Goal: Information Seeking & Learning: Learn about a topic

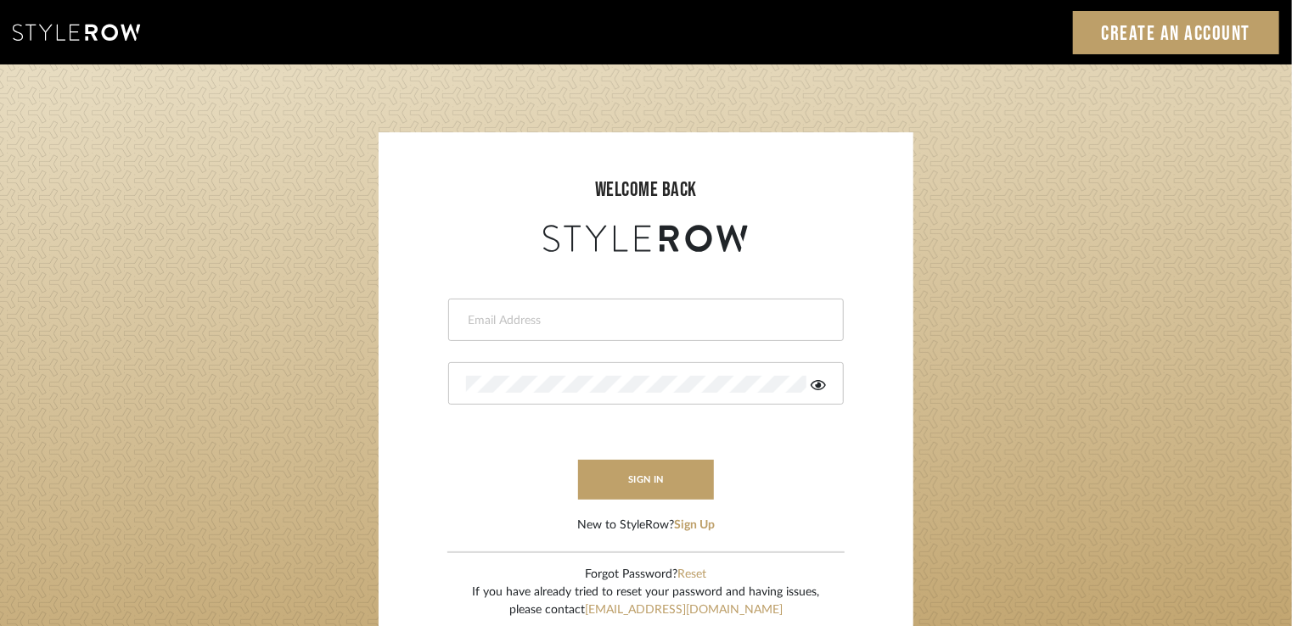
click at [585, 344] on form "This field is required This field is required sign in New to StyleRow? Sign Up" at bounding box center [646, 395] width 501 height 278
click at [585, 332] on div at bounding box center [646, 320] width 396 height 42
type input "stylerowprojects1@mancini-design.com"
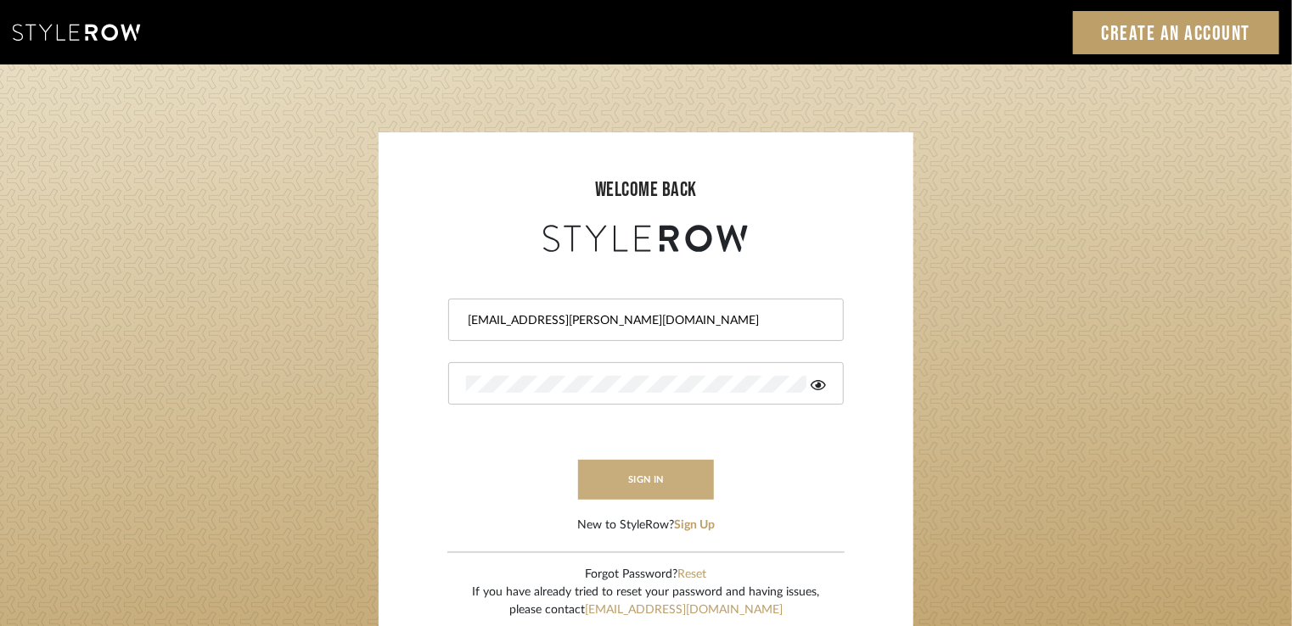
click at [620, 482] on button "sign in" at bounding box center [646, 480] width 136 height 40
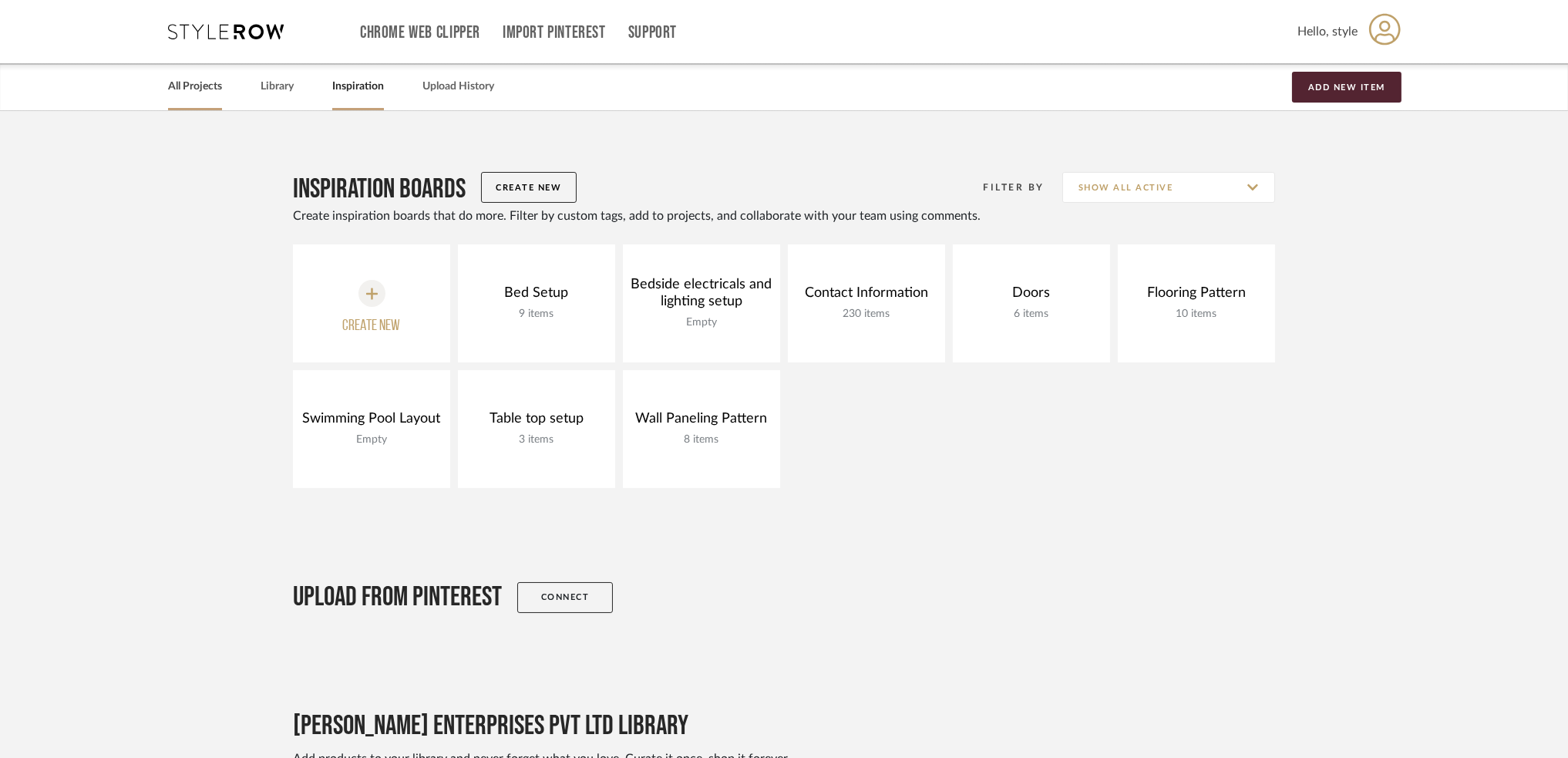
click at [186, 93] on link "All Projects" at bounding box center [194, 86] width 54 height 21
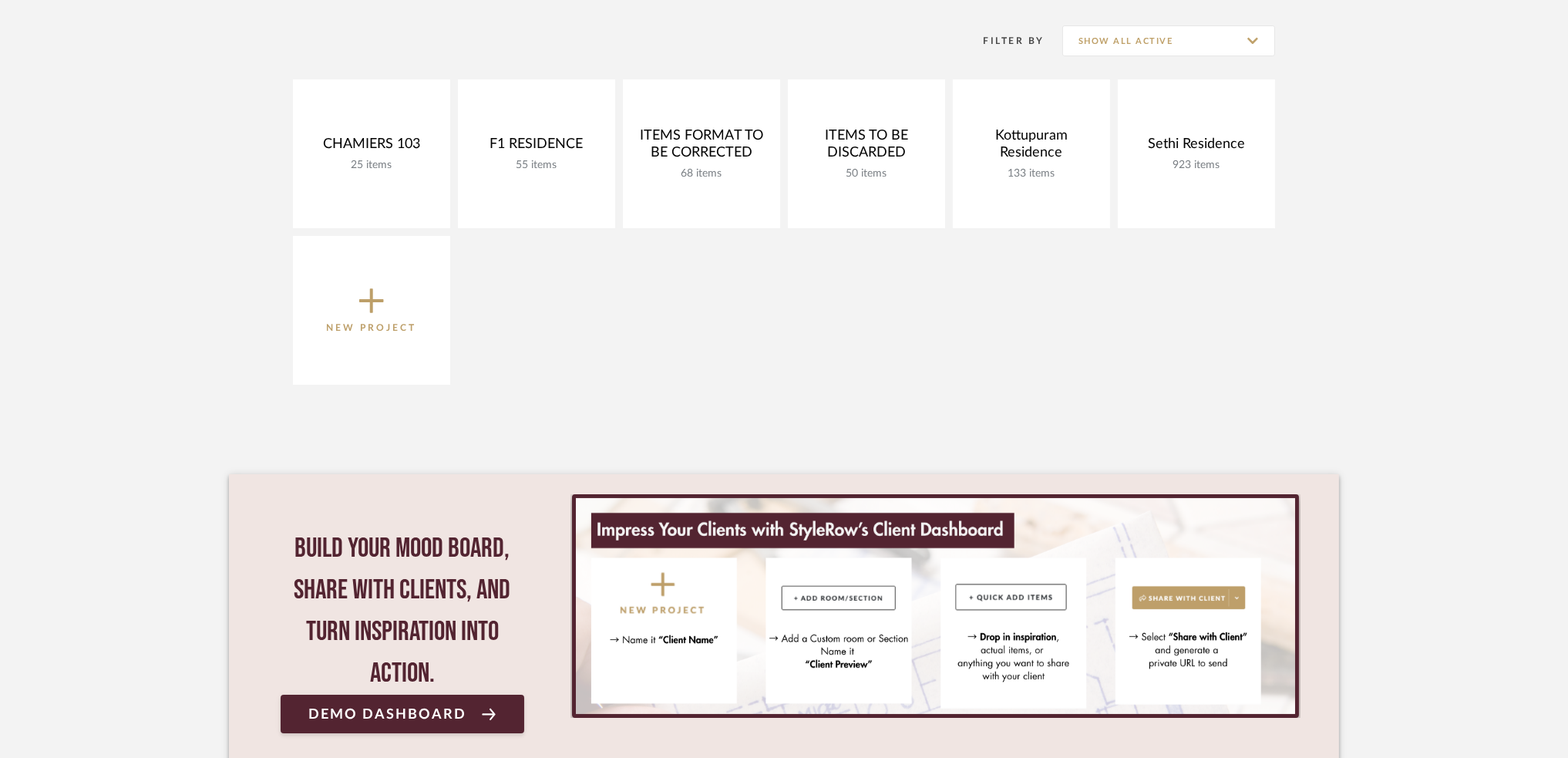
scroll to position [16, 0]
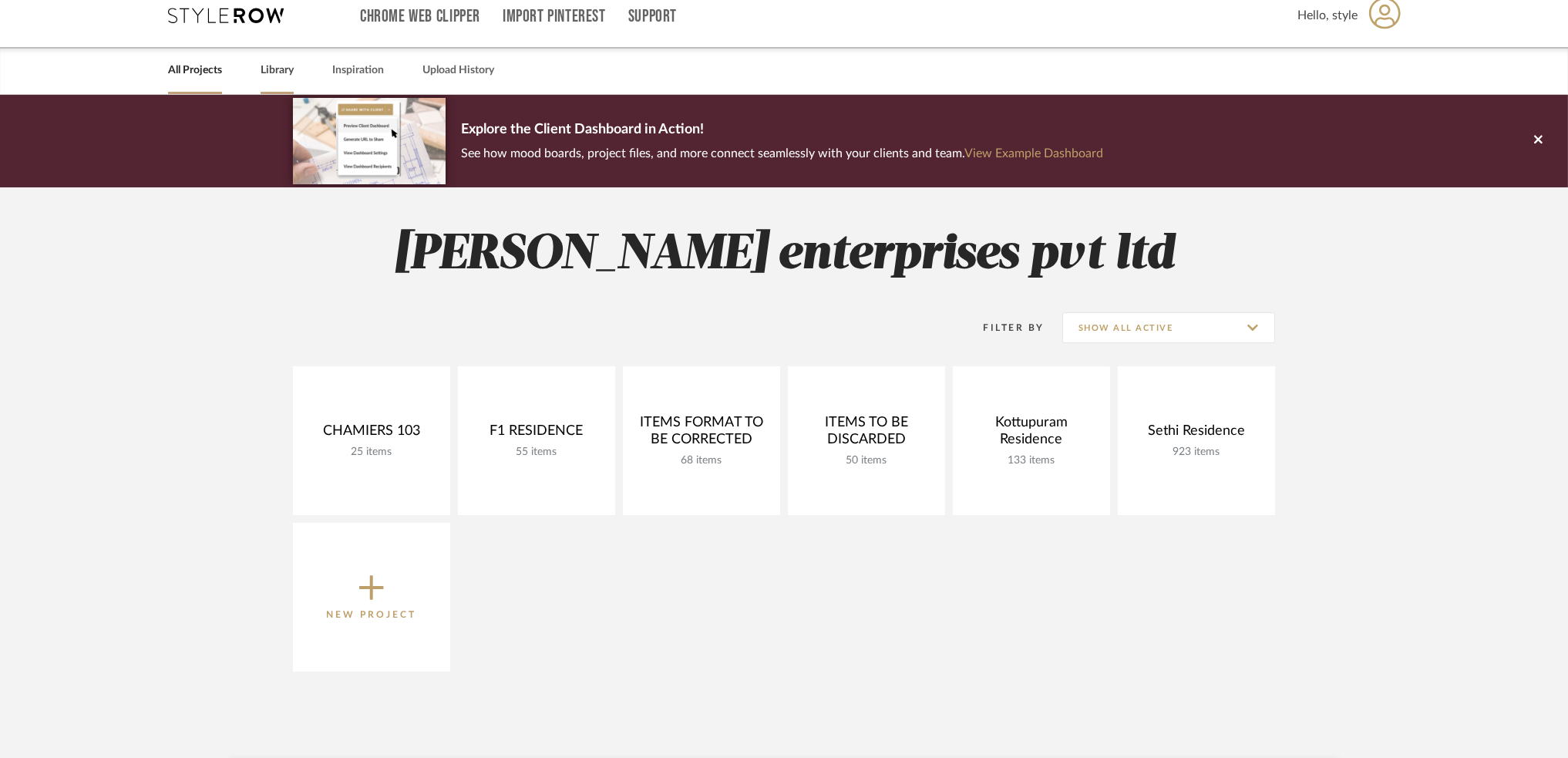
click at [292, 81] on div "Library" at bounding box center [277, 71] width 33 height 47
click at [291, 76] on link "Library" at bounding box center [277, 70] width 33 height 21
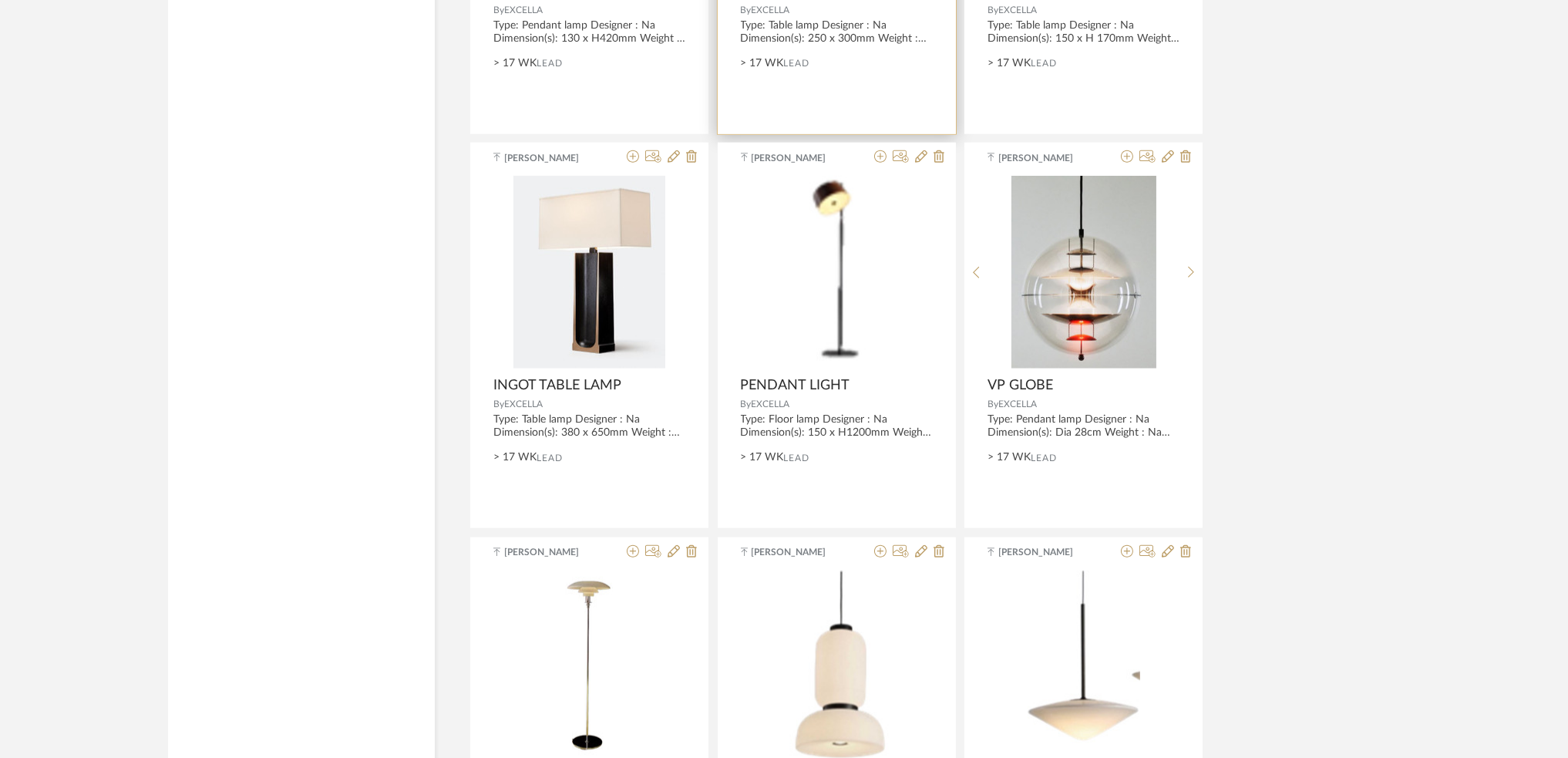
scroll to position [3637, 0]
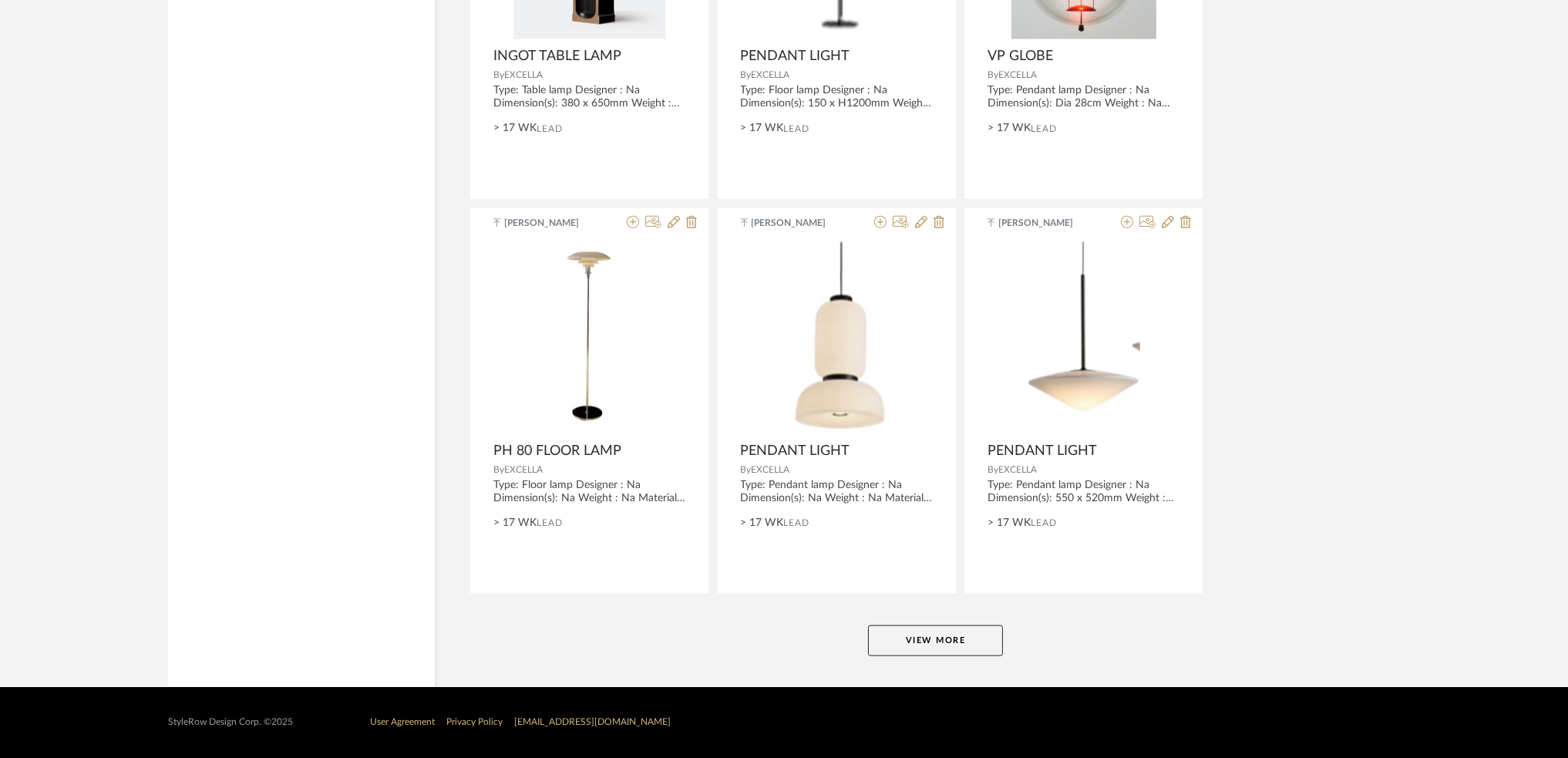
click at [913, 641] on button "View More" at bounding box center [936, 641] width 135 height 31
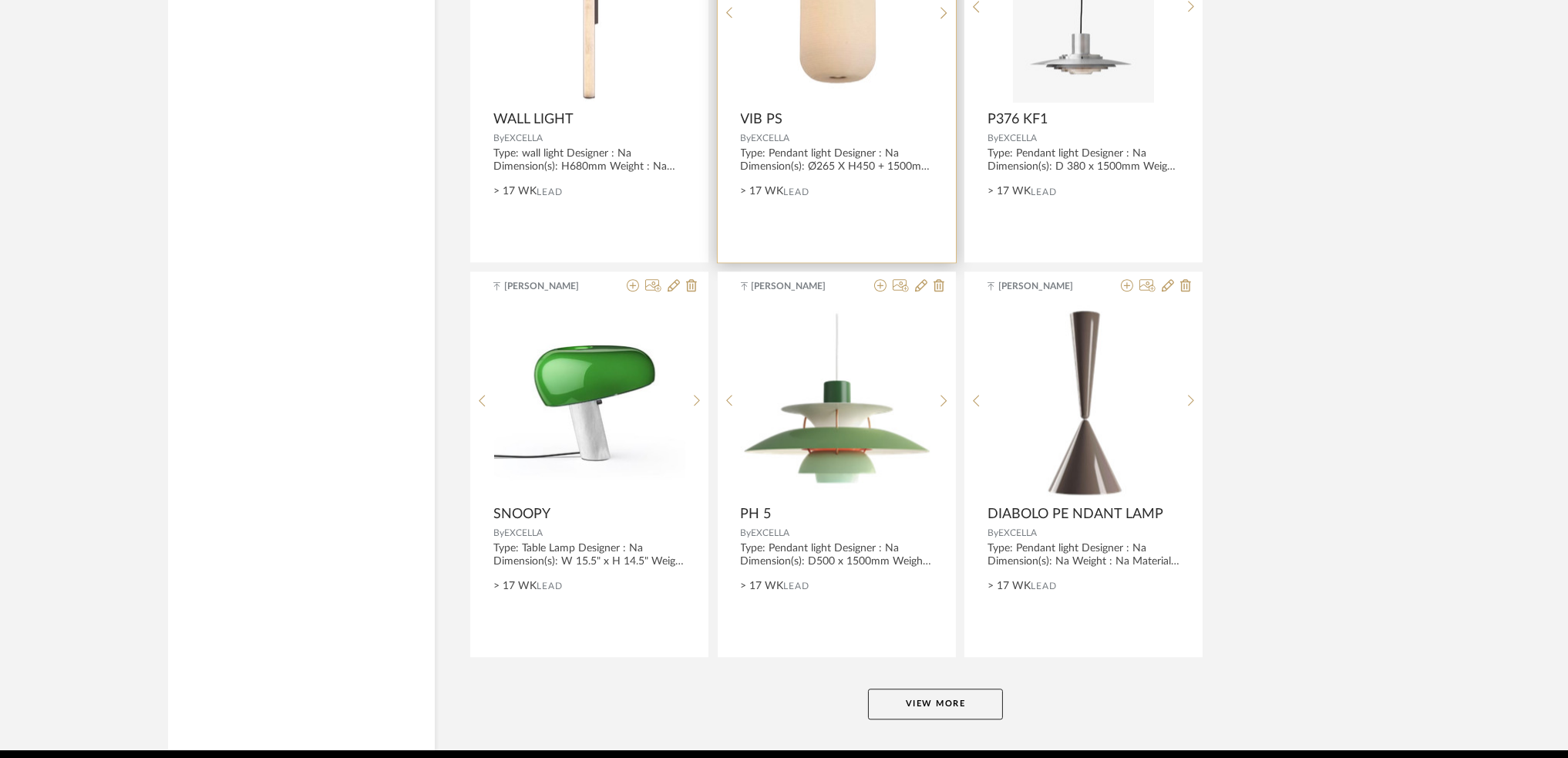
scroll to position [7584, 0]
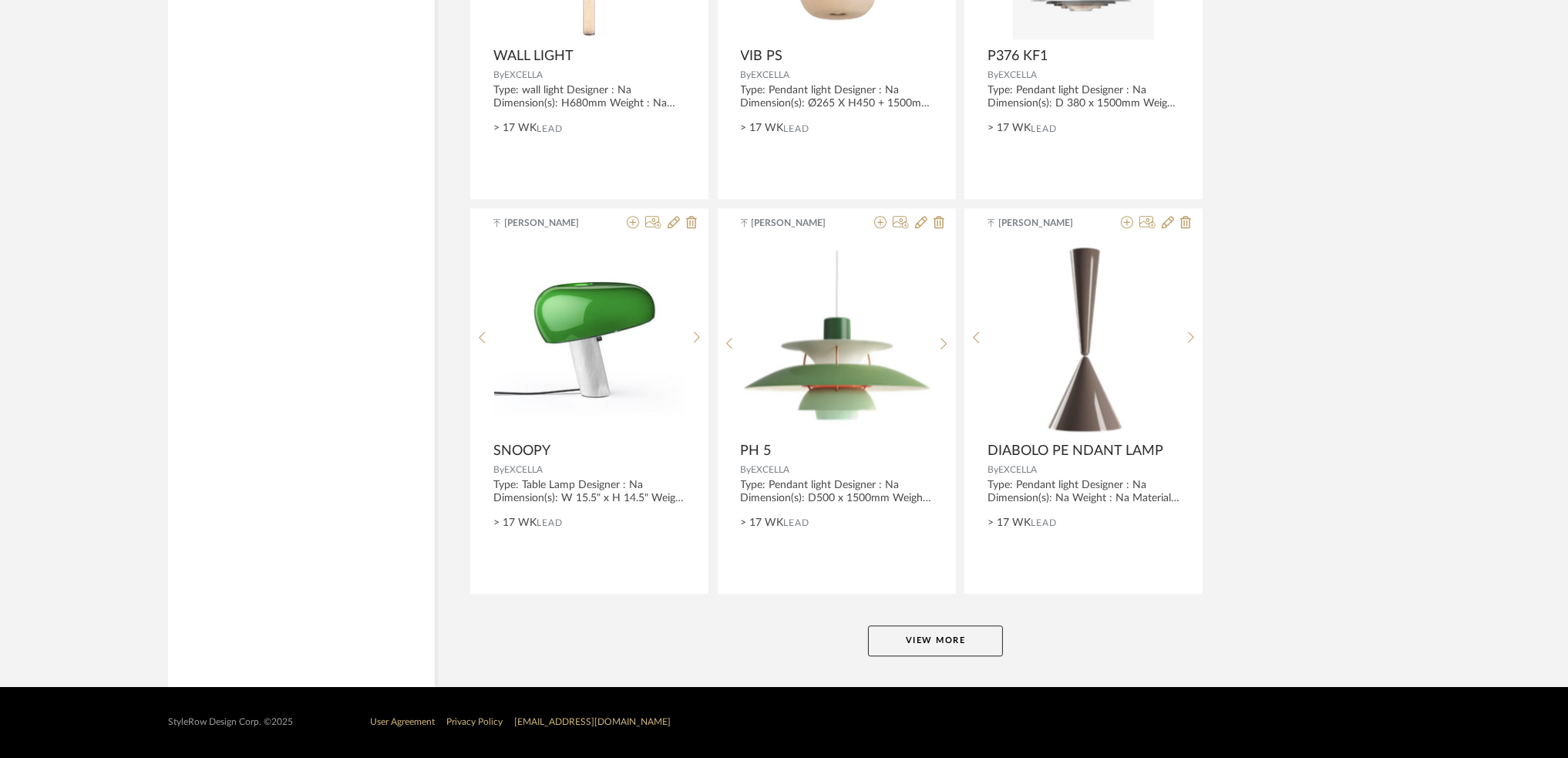
click at [909, 634] on button "View More" at bounding box center [936, 641] width 135 height 31
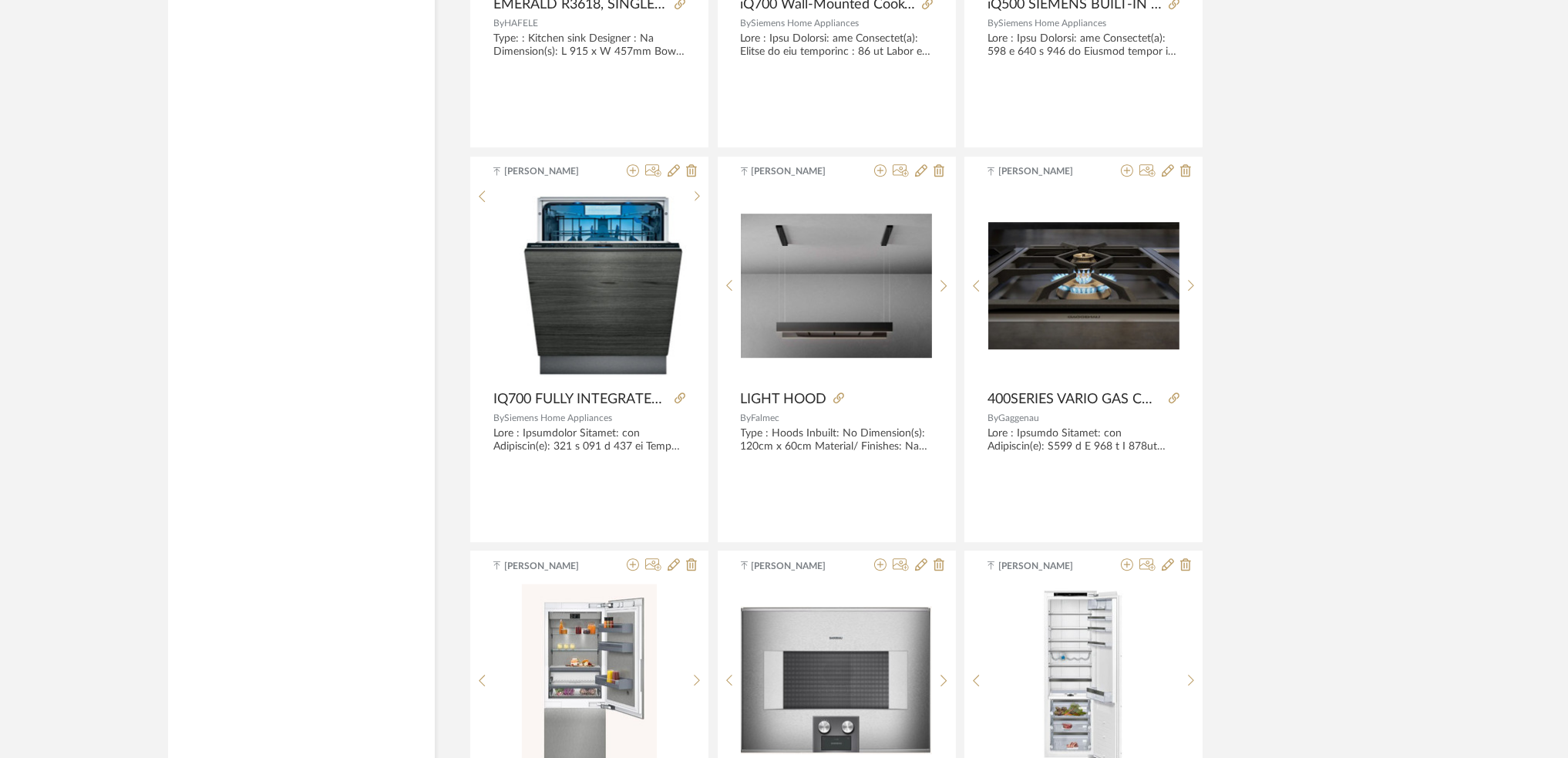
scroll to position [9230, 0]
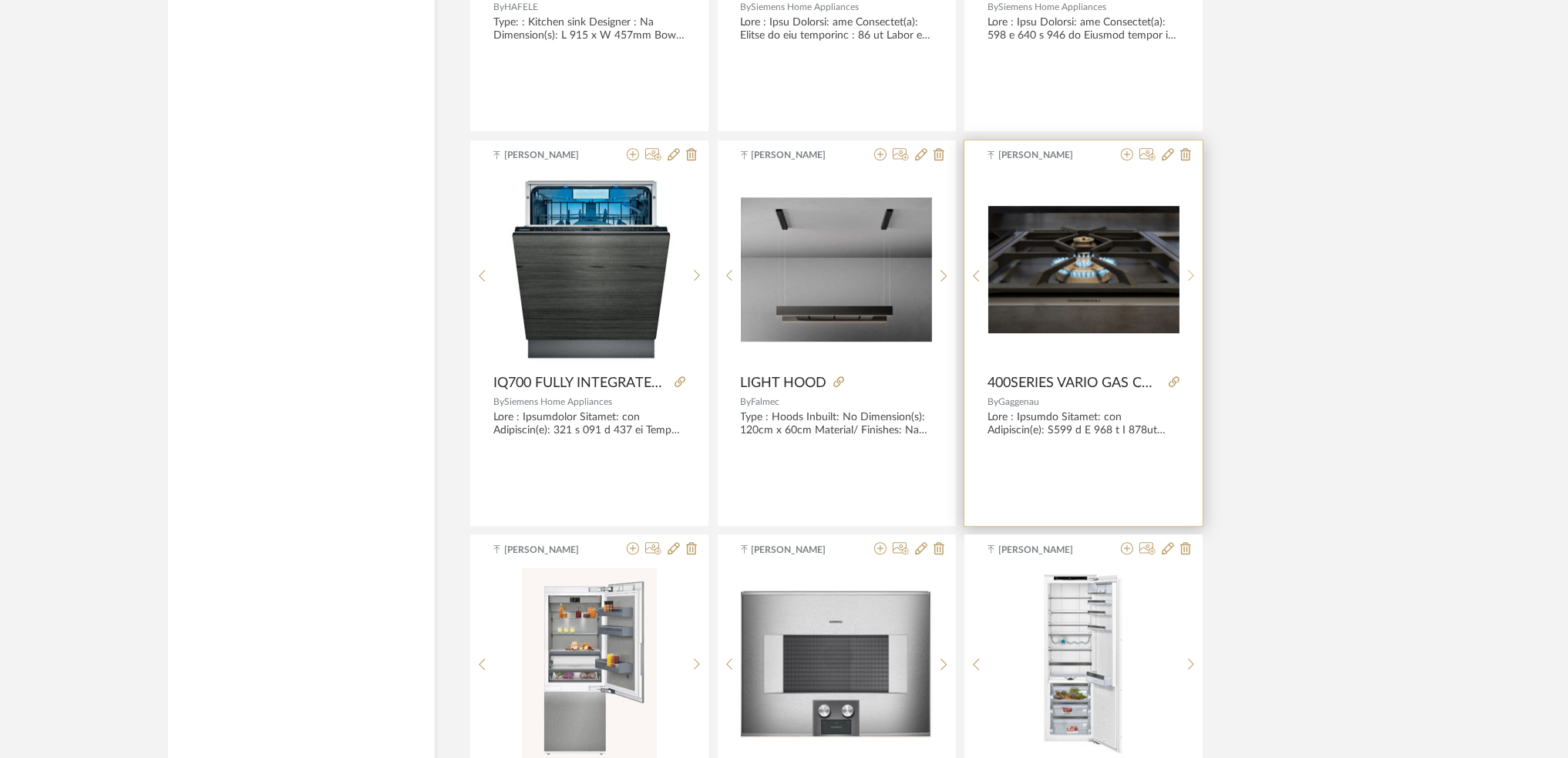
click at [1193, 281] on icon at bounding box center [1192, 275] width 7 height 13
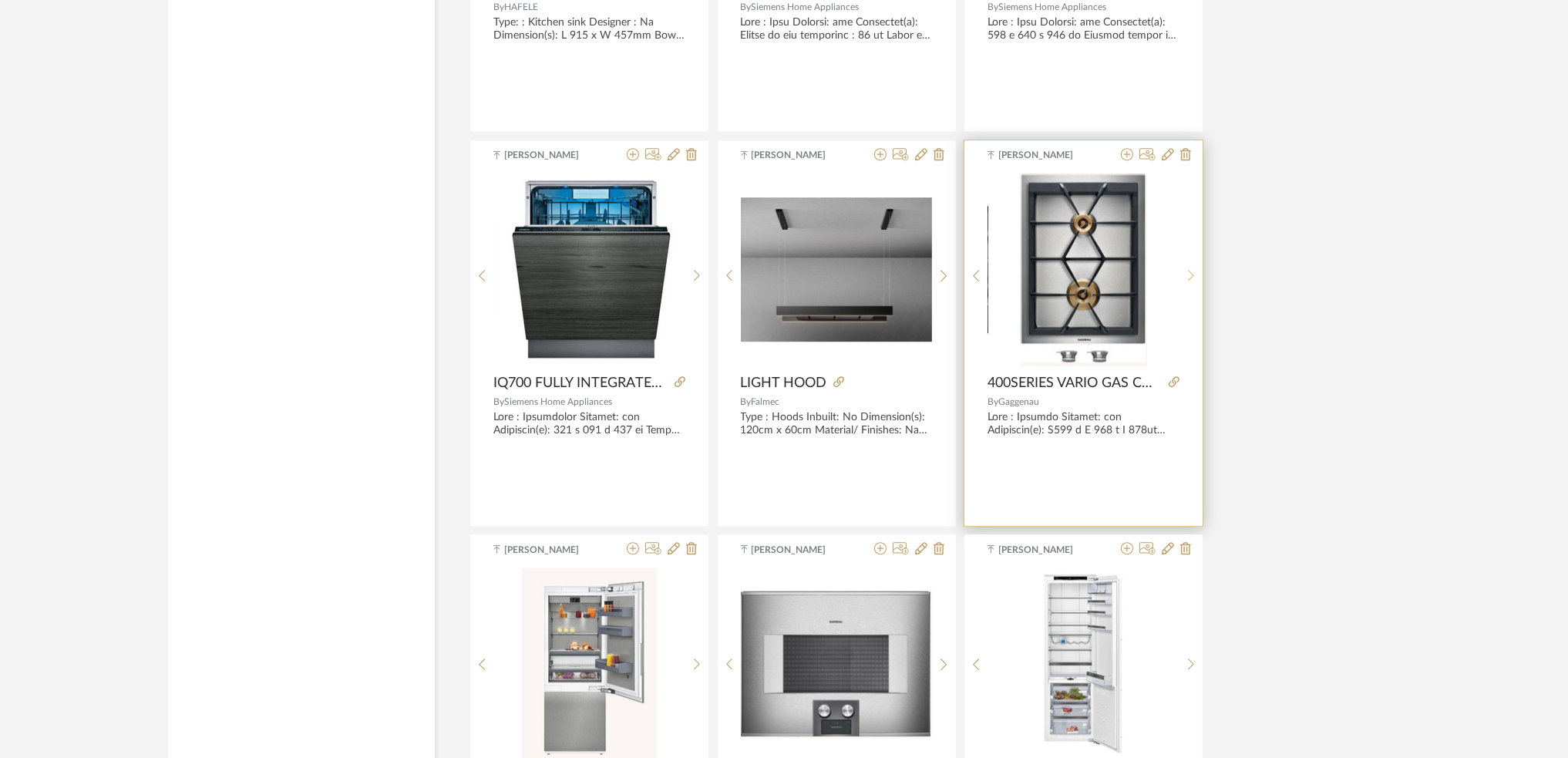
click at [1191, 278] on icon at bounding box center [1192, 275] width 7 height 13
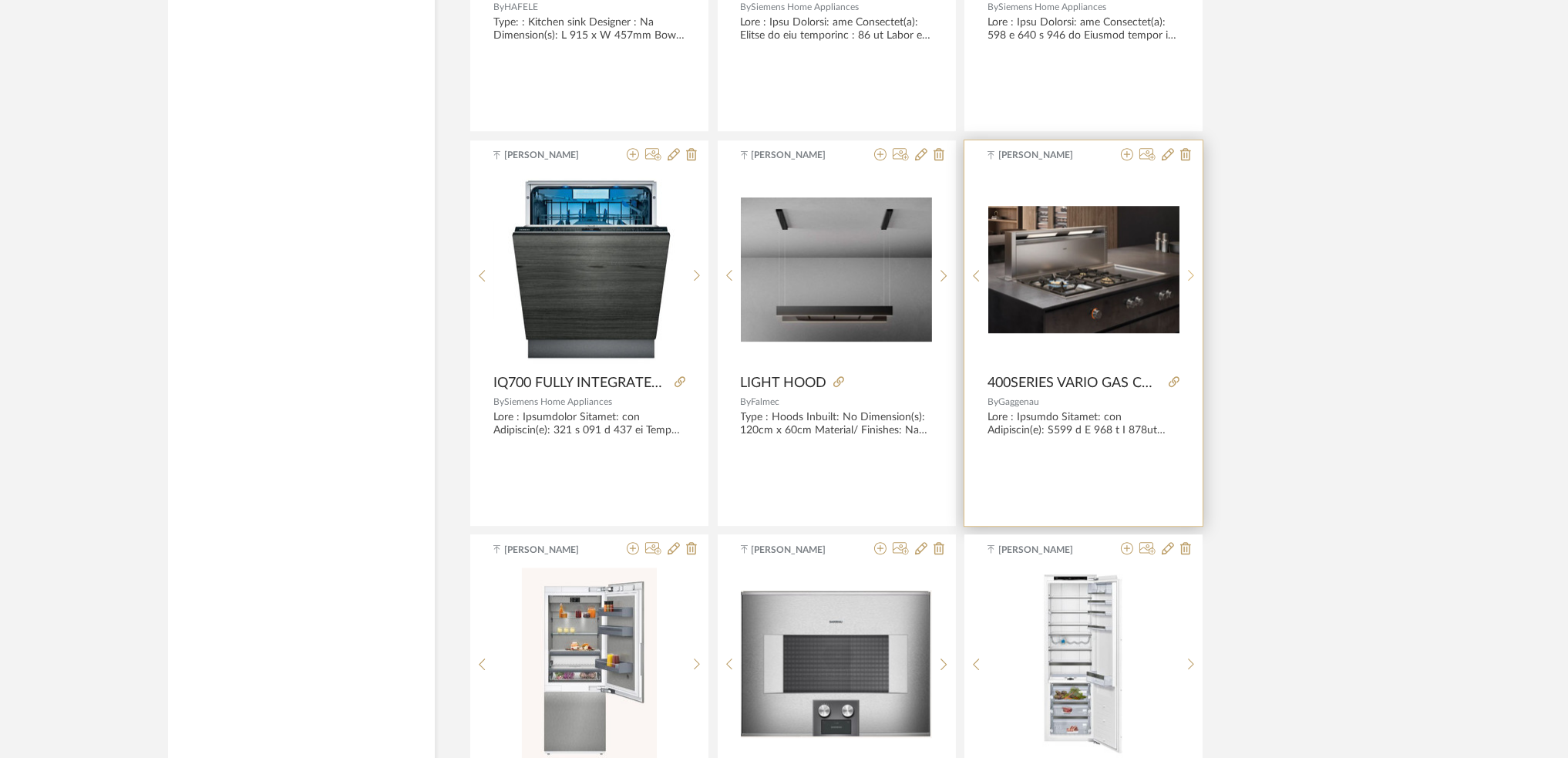
click at [1186, 281] on sr-next-btn at bounding box center [1192, 275] width 24 height 13
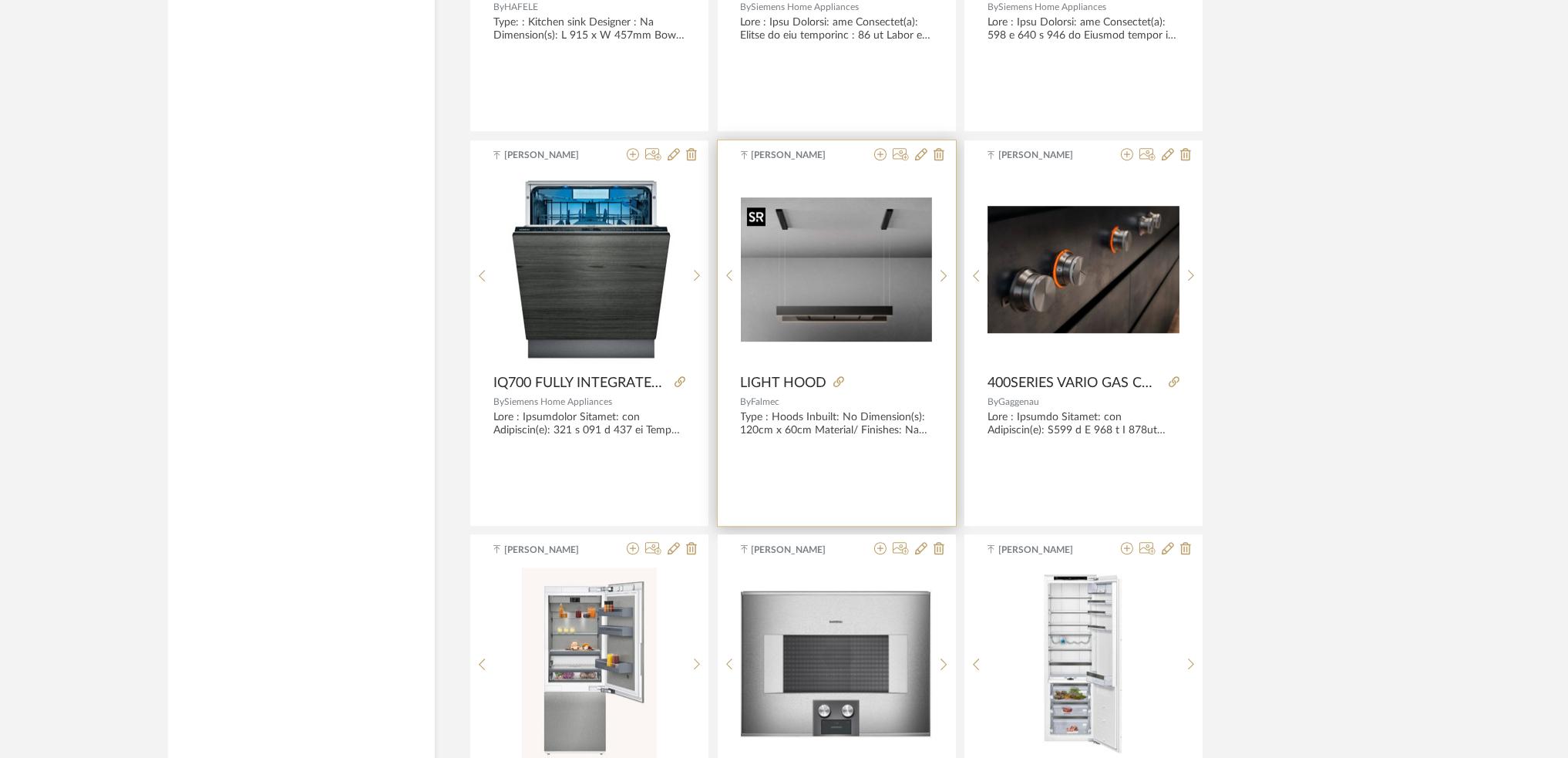
click at [851, 320] on img "0" at bounding box center [837, 269] width 191 height 144
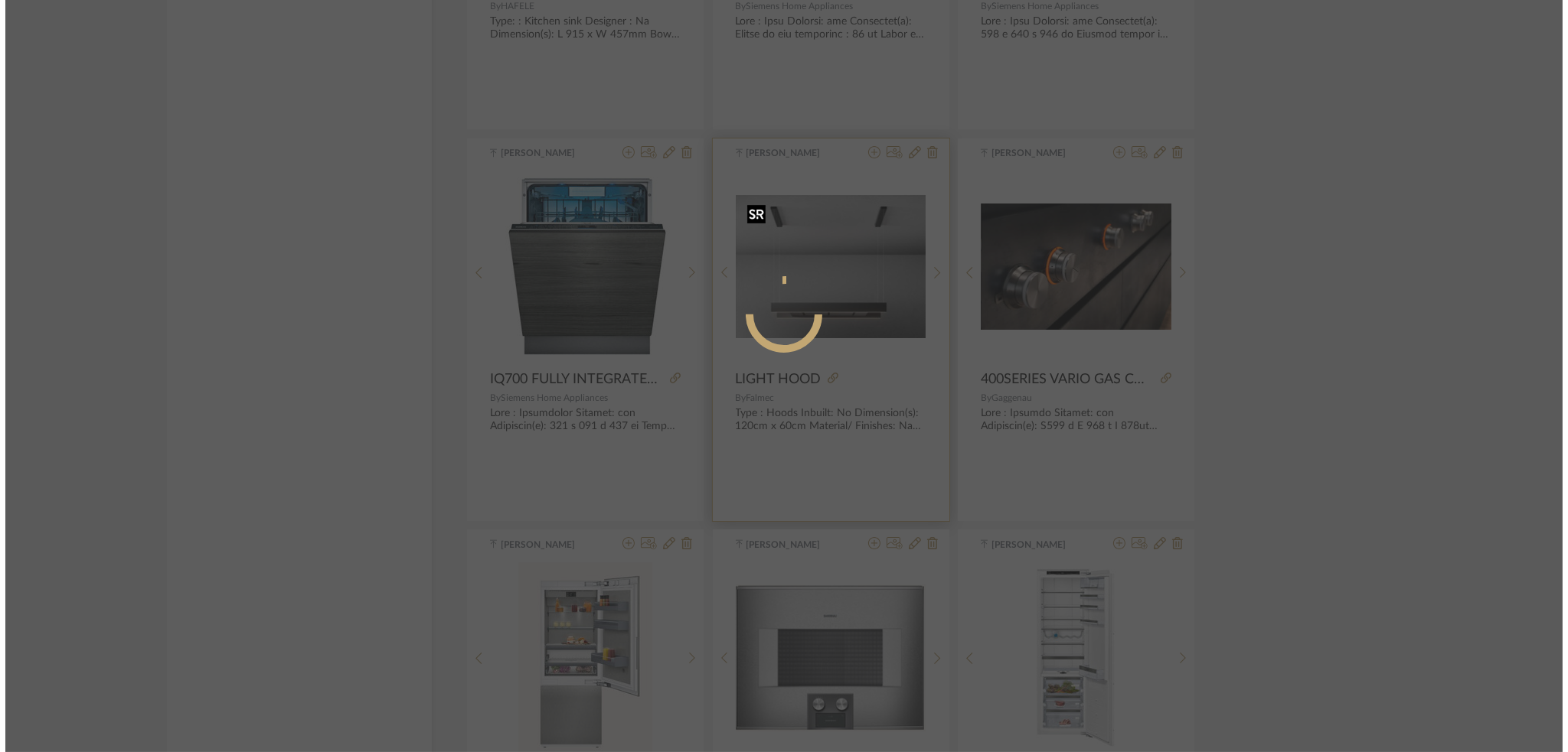
scroll to position [0, 0]
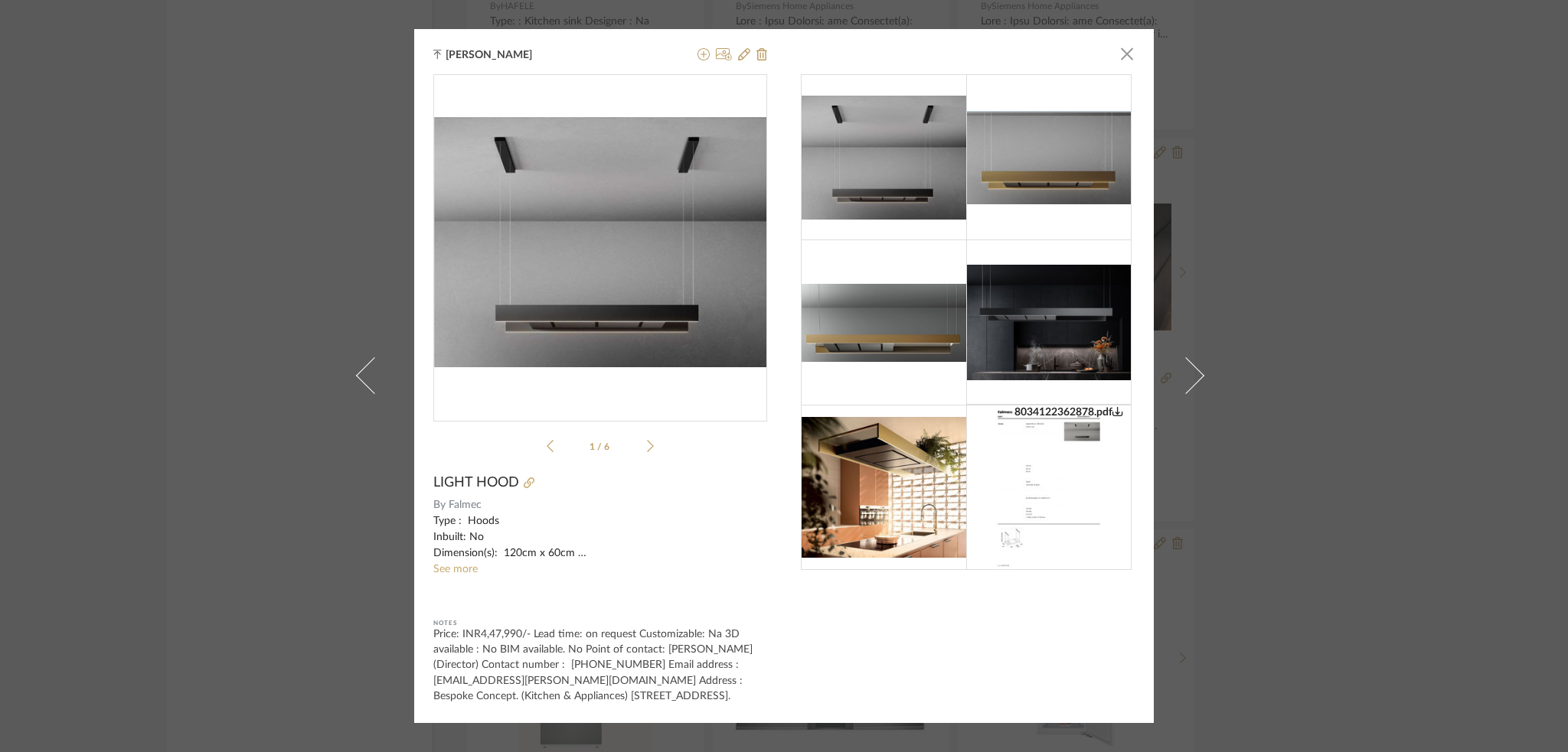
click at [647, 441] on icon at bounding box center [650, 445] width 7 height 14
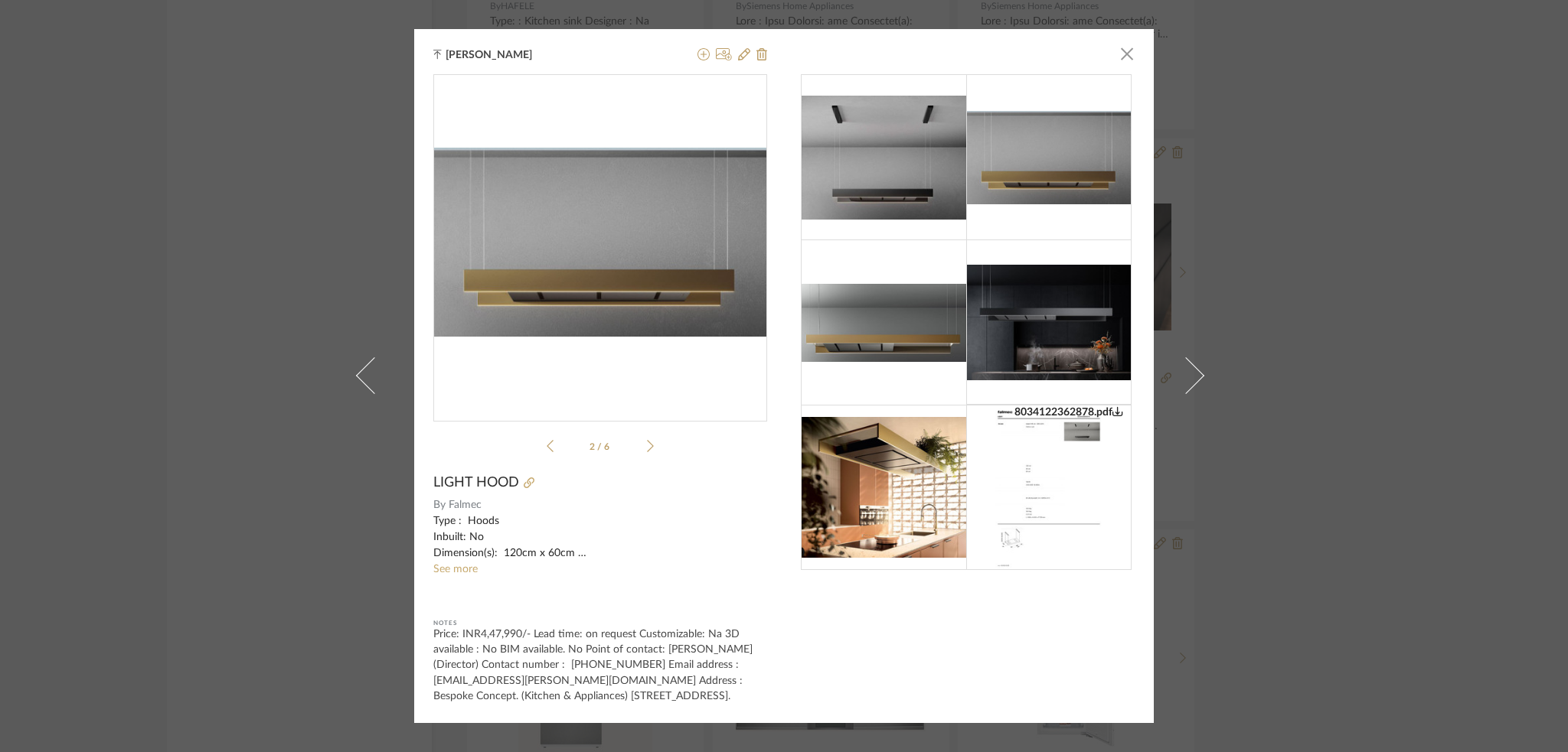
click at [647, 441] on icon at bounding box center [650, 445] width 7 height 14
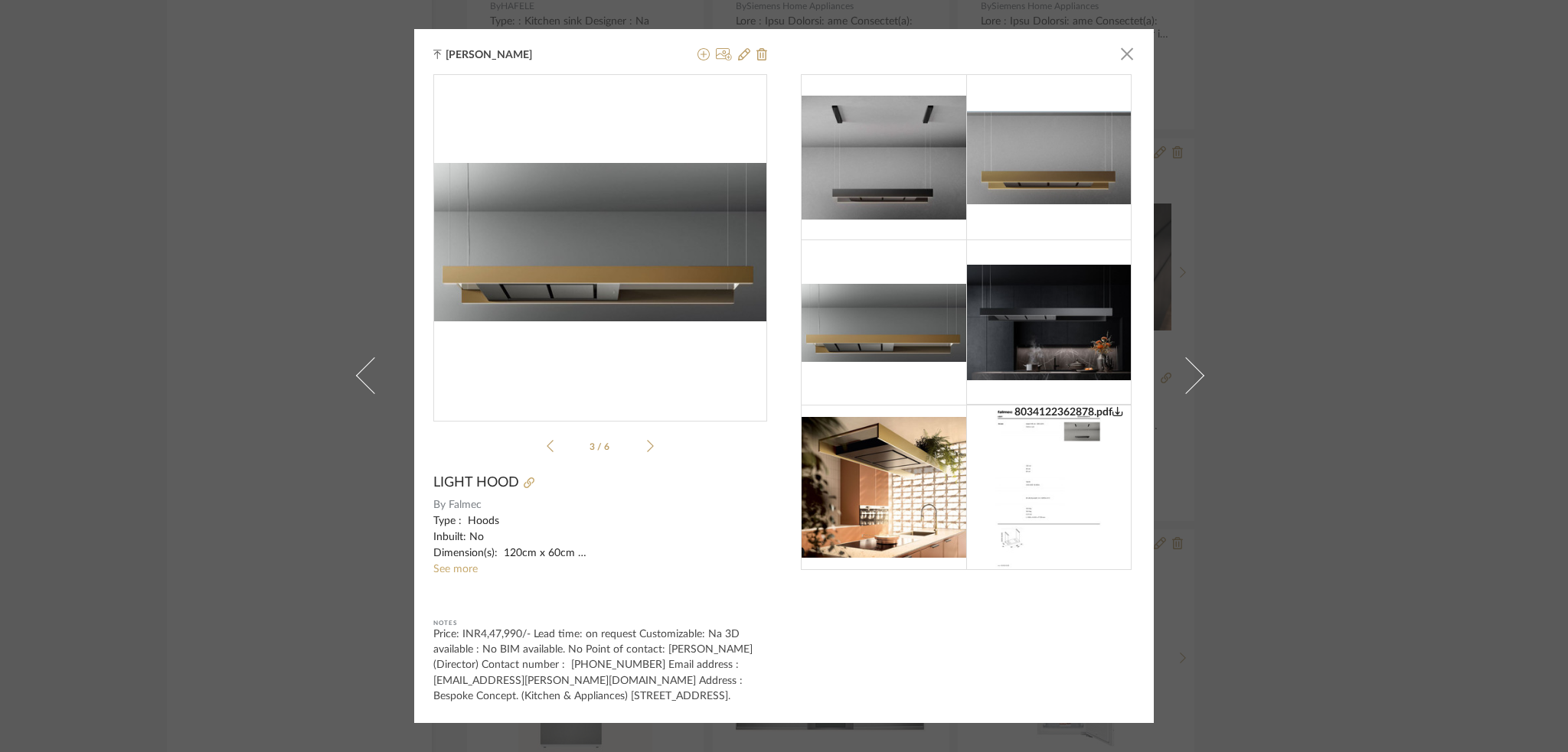
click at [647, 441] on icon at bounding box center [650, 445] width 7 height 14
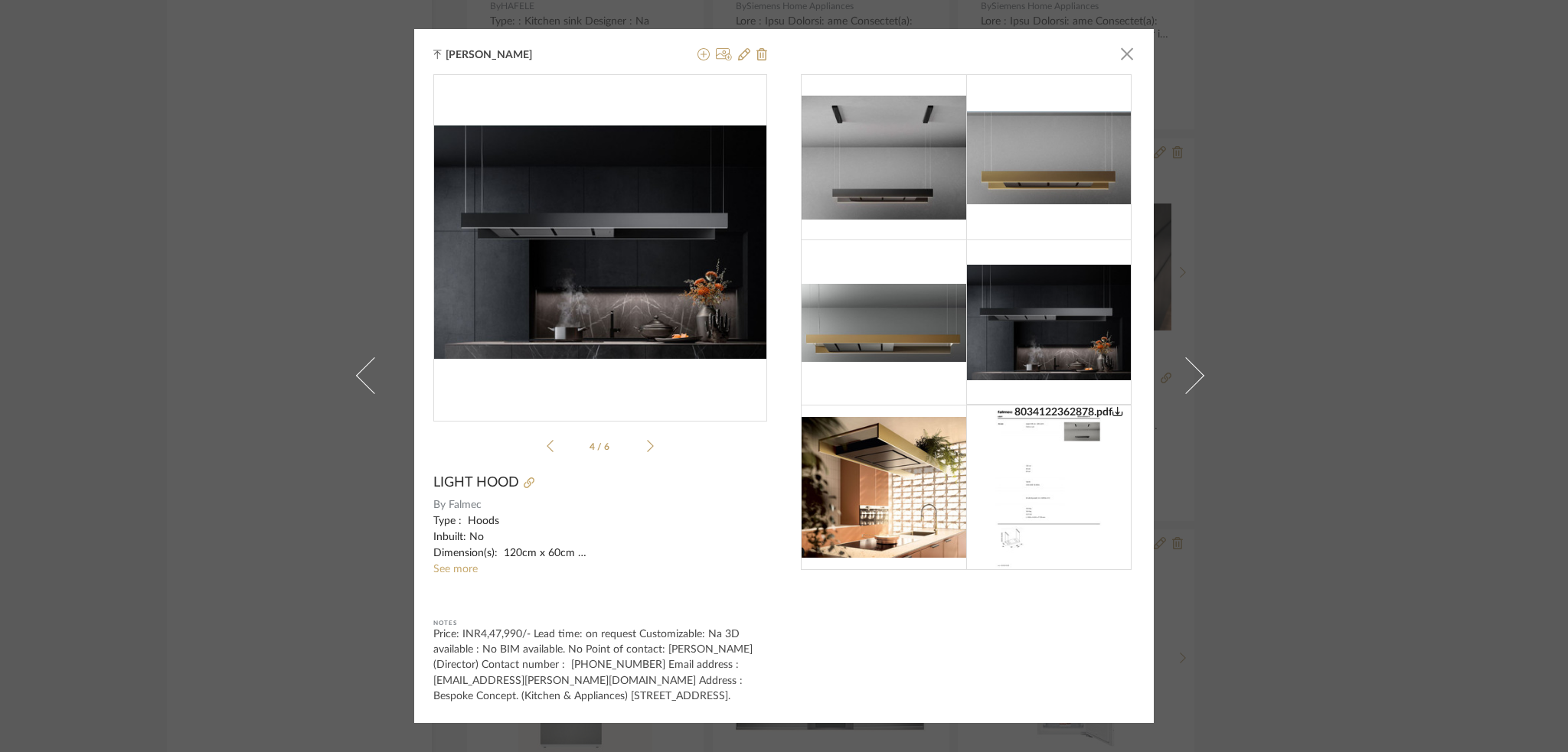
click at [647, 441] on icon at bounding box center [650, 445] width 7 height 14
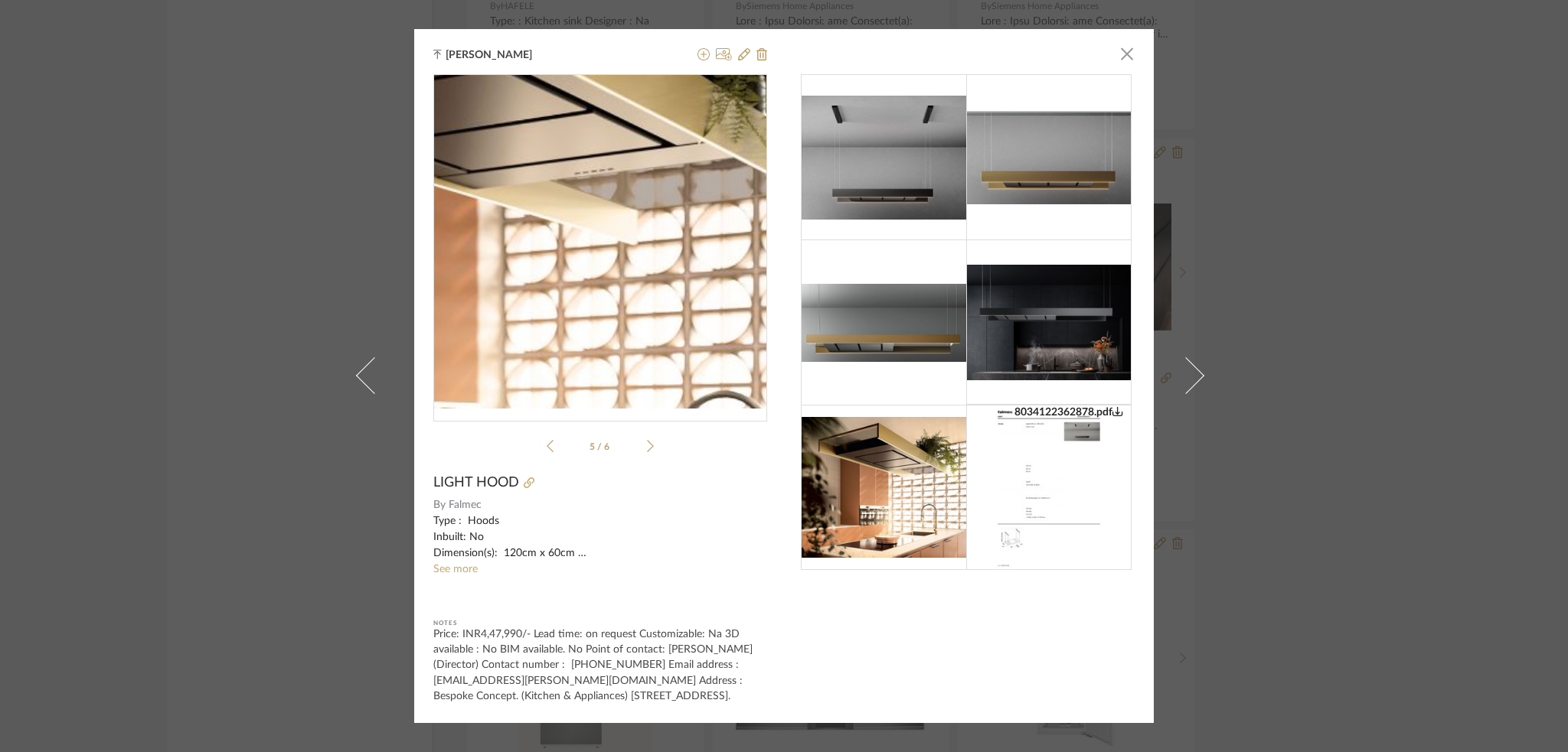
click at [644, 219] on img "4" at bounding box center [600, 242] width 334 height 284
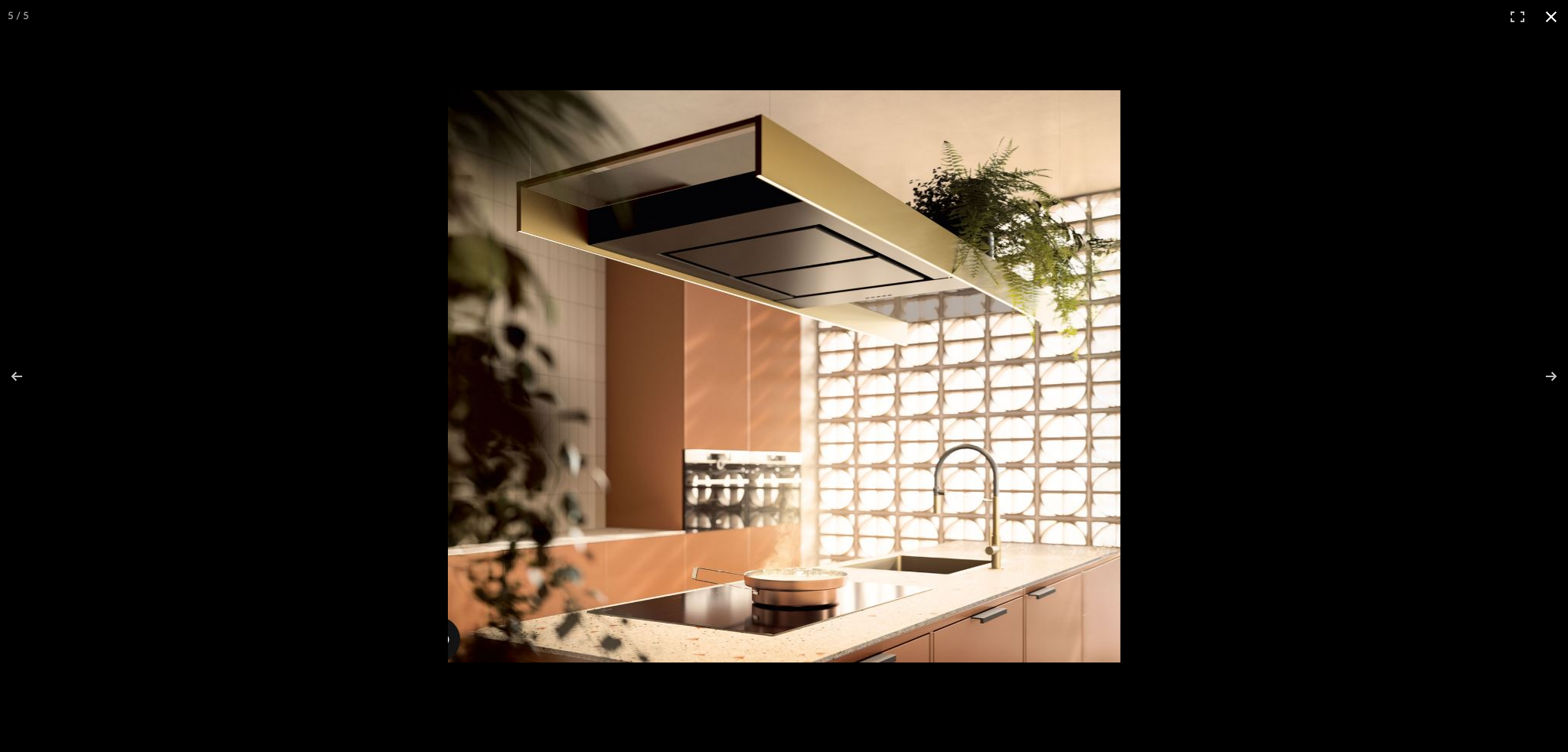
click at [1545, 13] on button at bounding box center [1551, 16] width 33 height 33
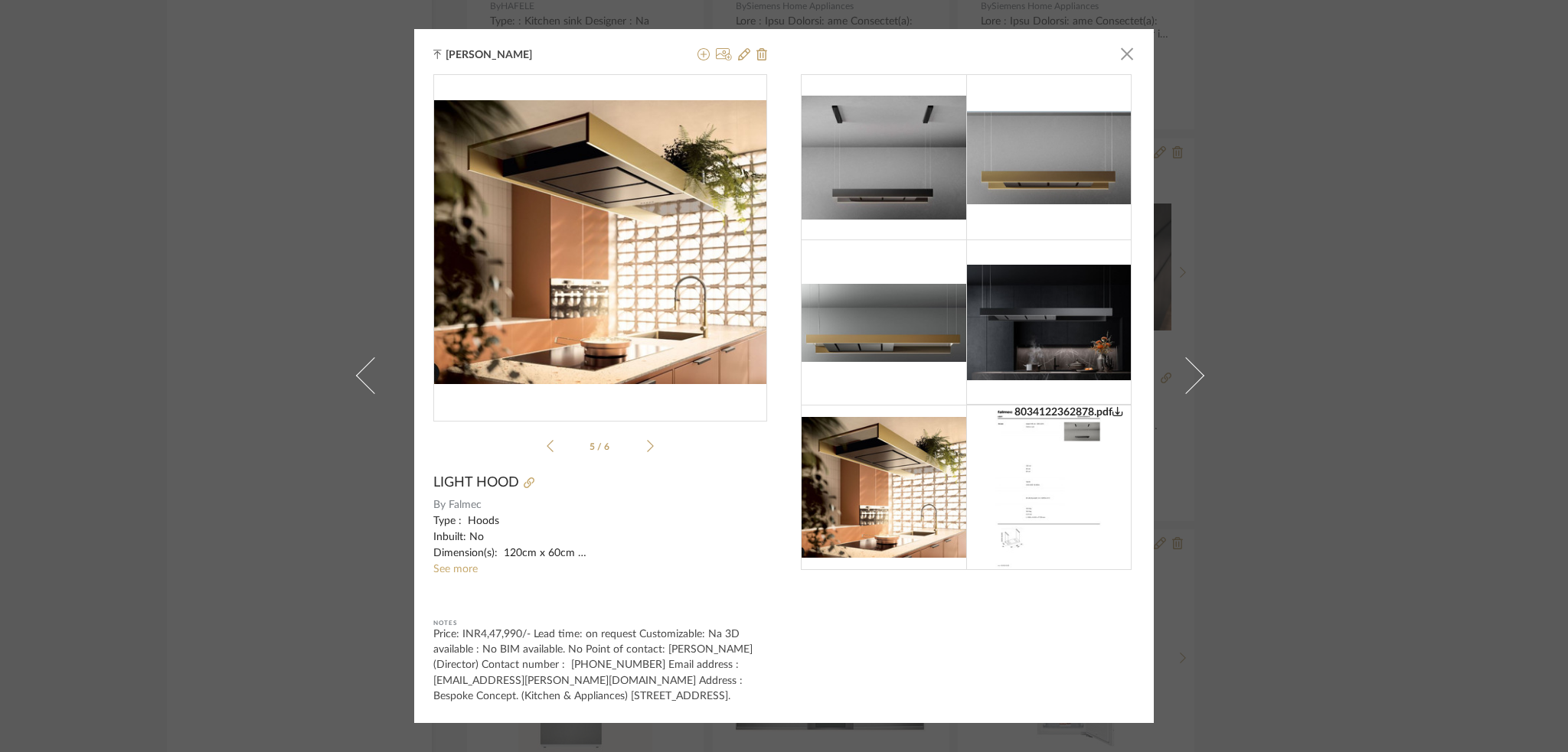
click at [1010, 443] on img at bounding box center [1049, 487] width 117 height 165
click at [647, 443] on icon at bounding box center [650, 447] width 7 height 13
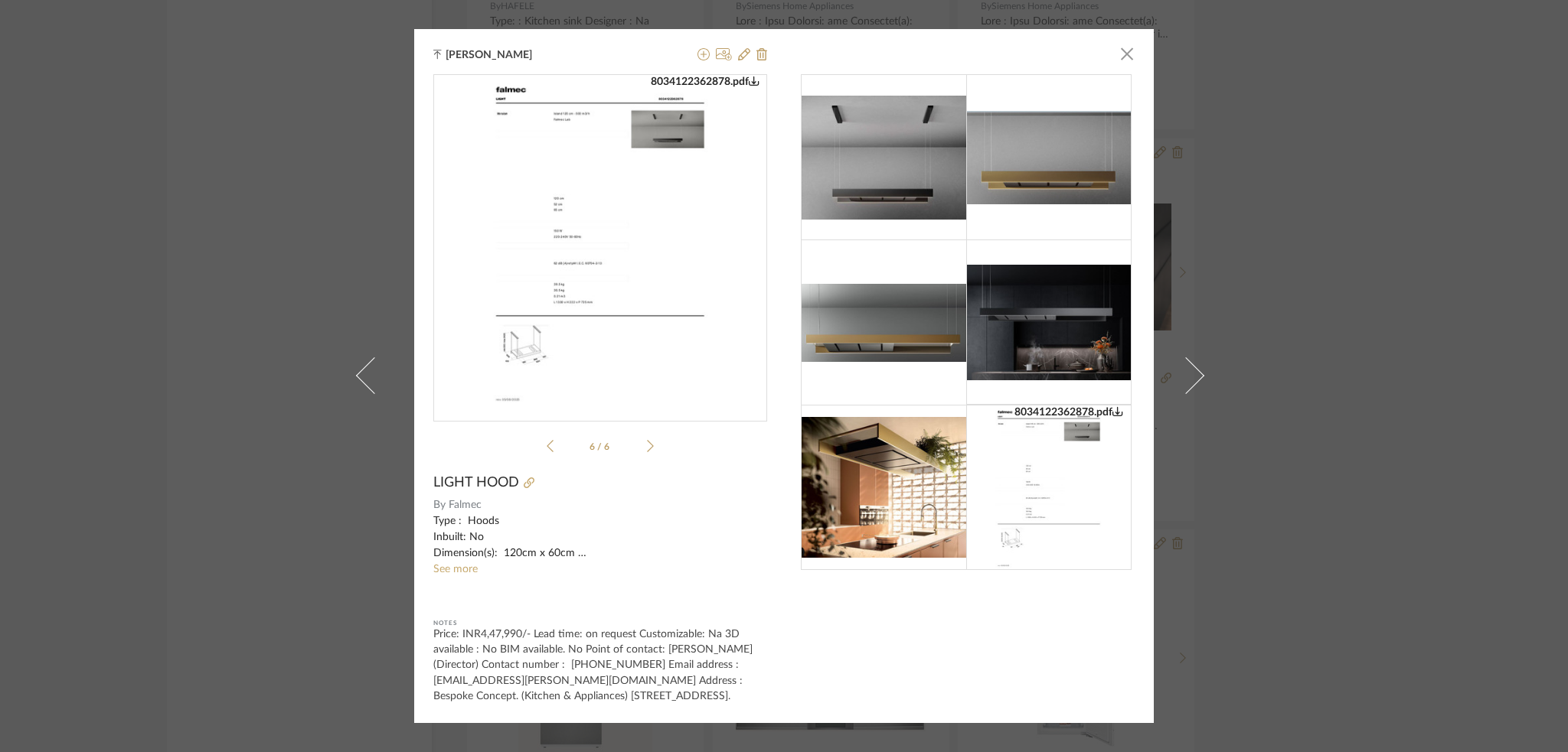
click at [615, 280] on img "5" at bounding box center [600, 242] width 236 height 334
click at [1121, 42] on span "button" at bounding box center [1127, 53] width 31 height 31
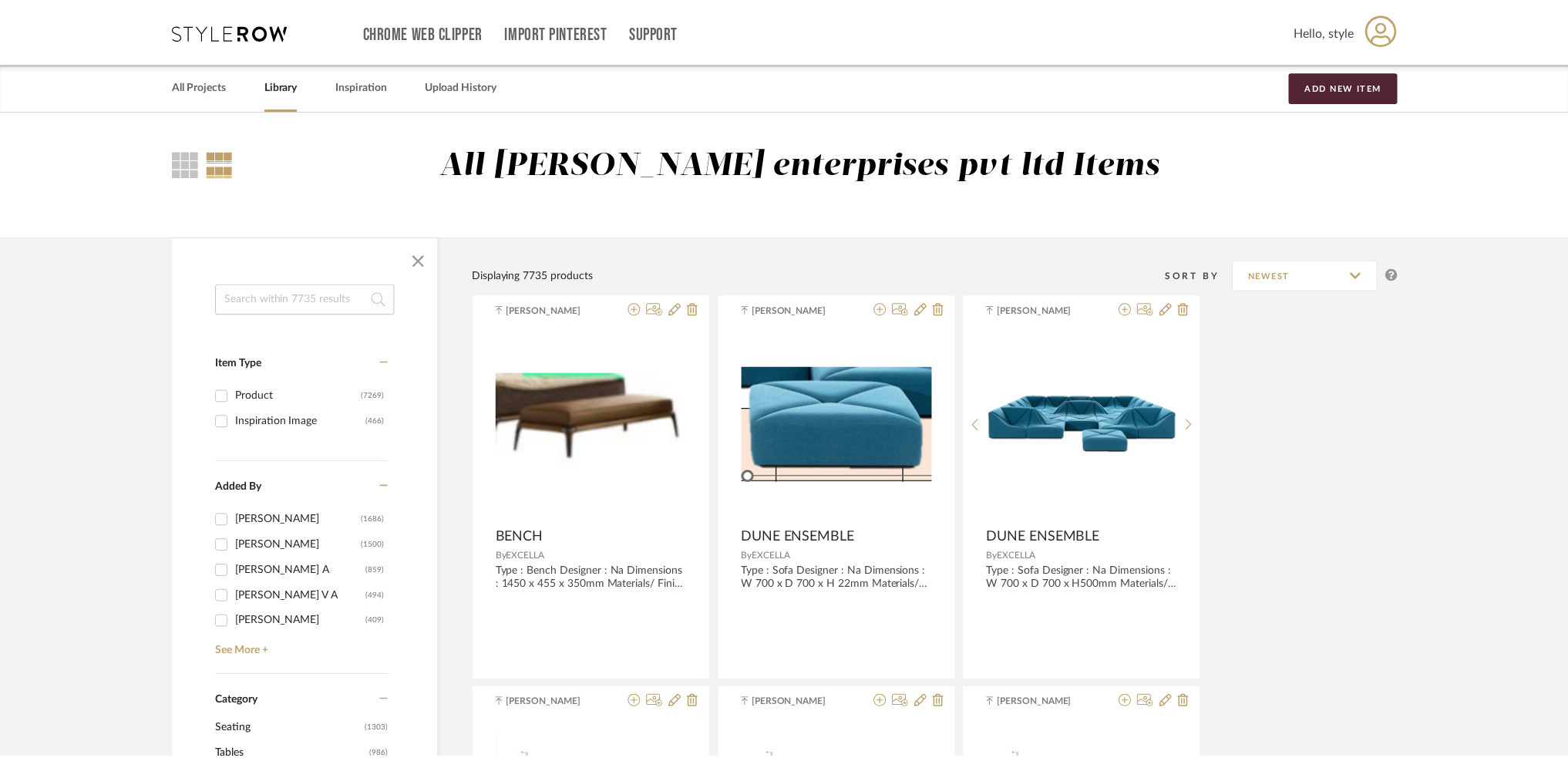
scroll to position [9230, 0]
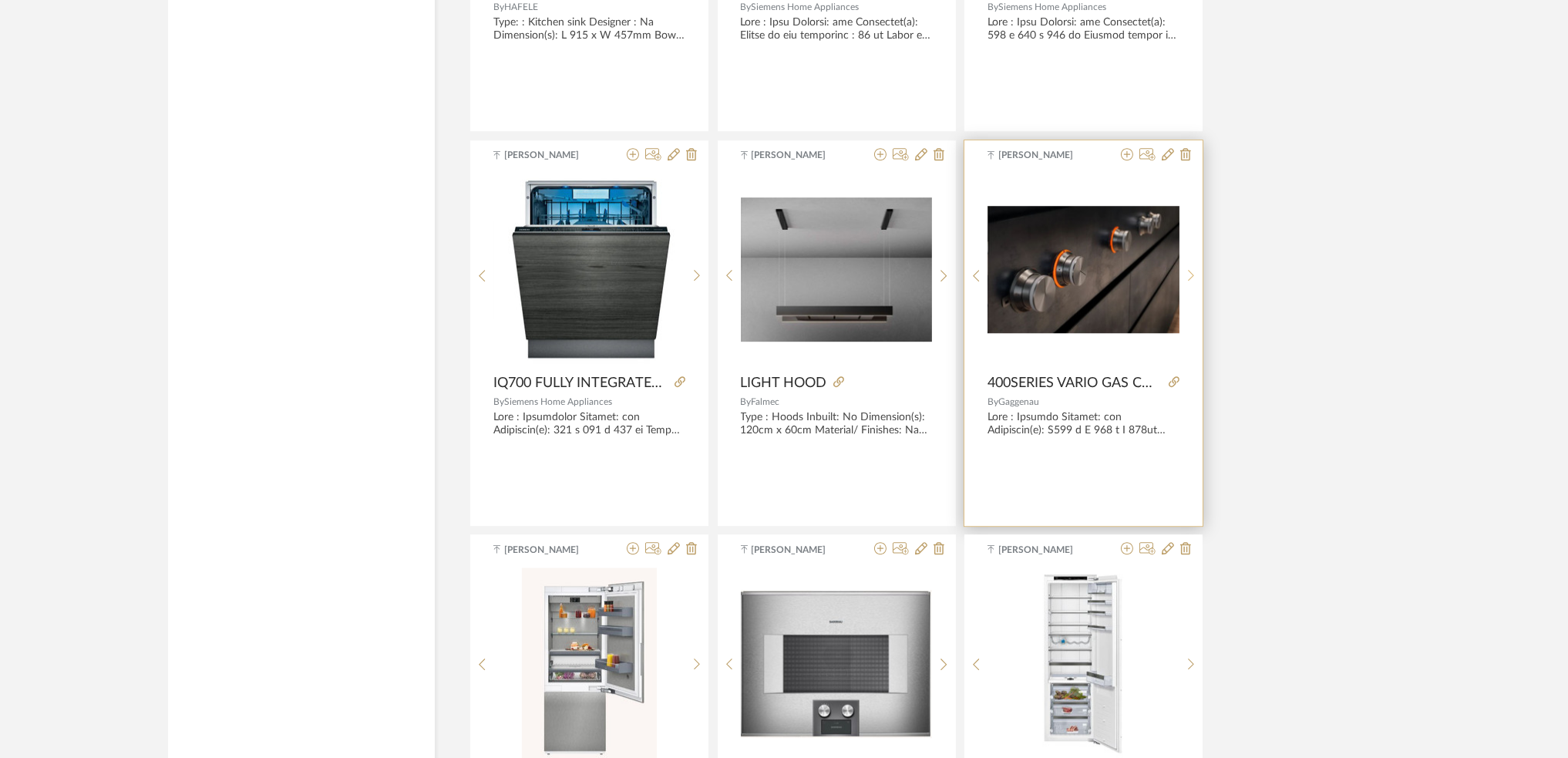
click at [1195, 279] on sr-next-btn at bounding box center [1192, 275] width 24 height 13
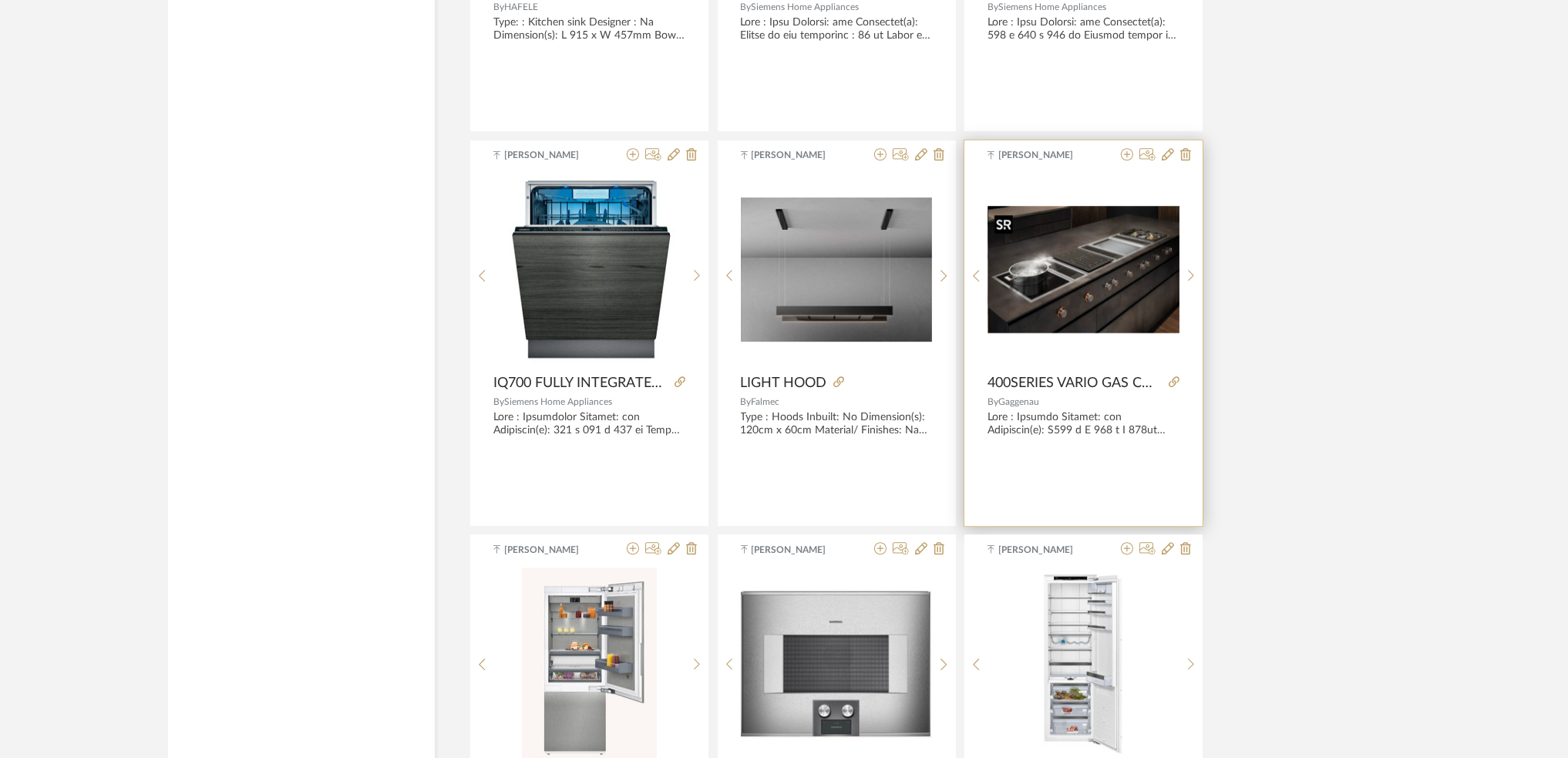
click at [1155, 279] on img "4" at bounding box center [1084, 270] width 191 height 128
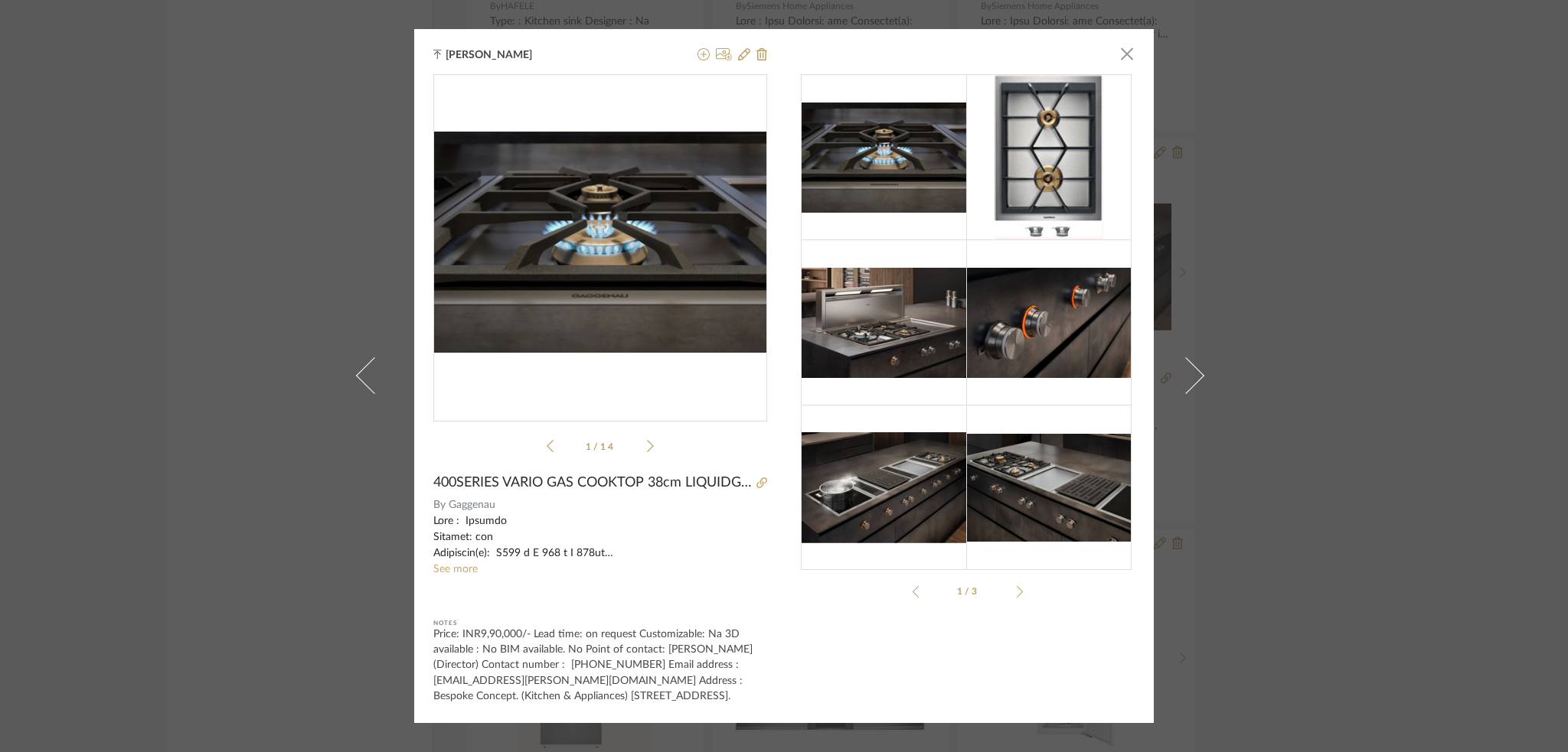
click at [647, 439] on icon at bounding box center [650, 445] width 7 height 14
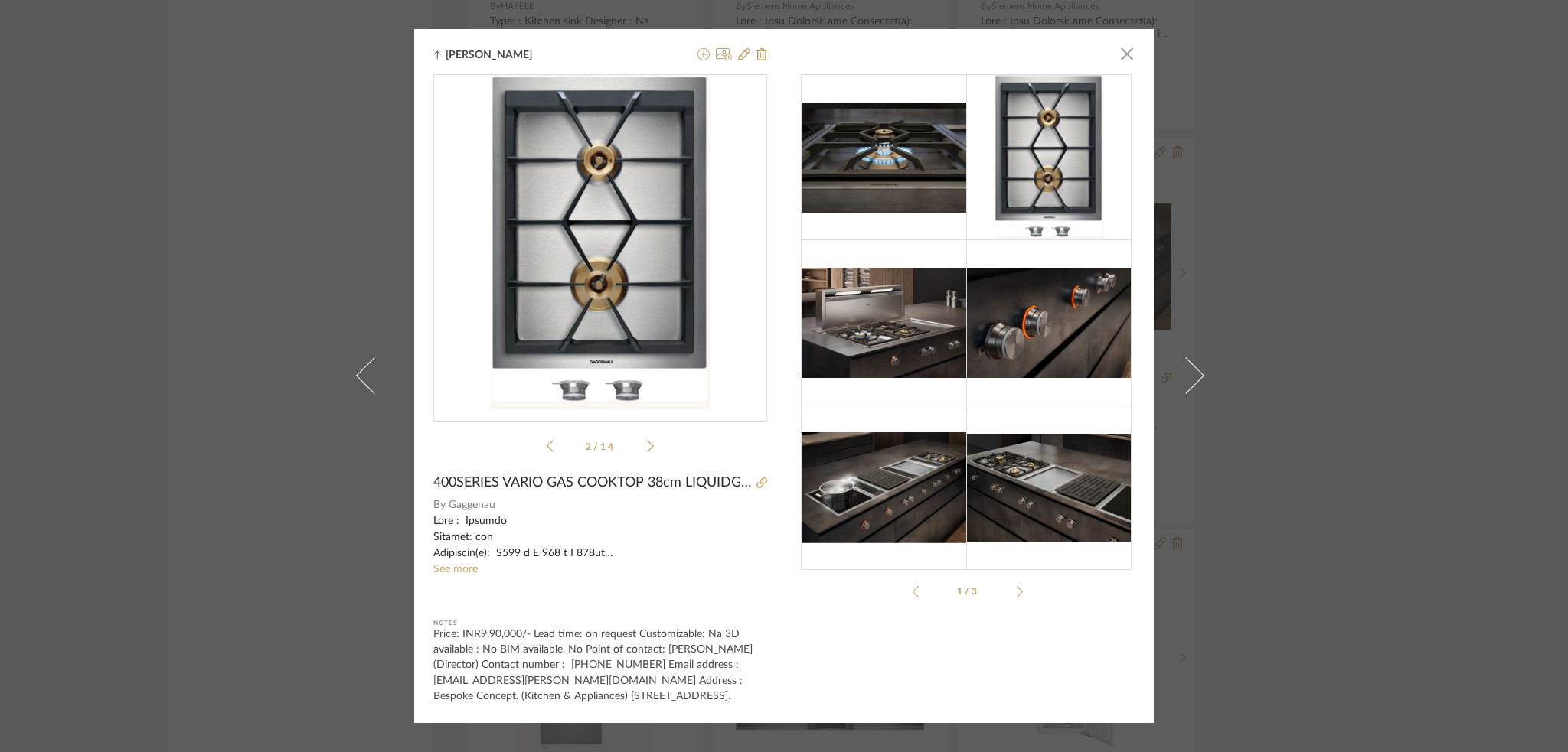
click at [647, 439] on icon at bounding box center [650, 445] width 7 height 14
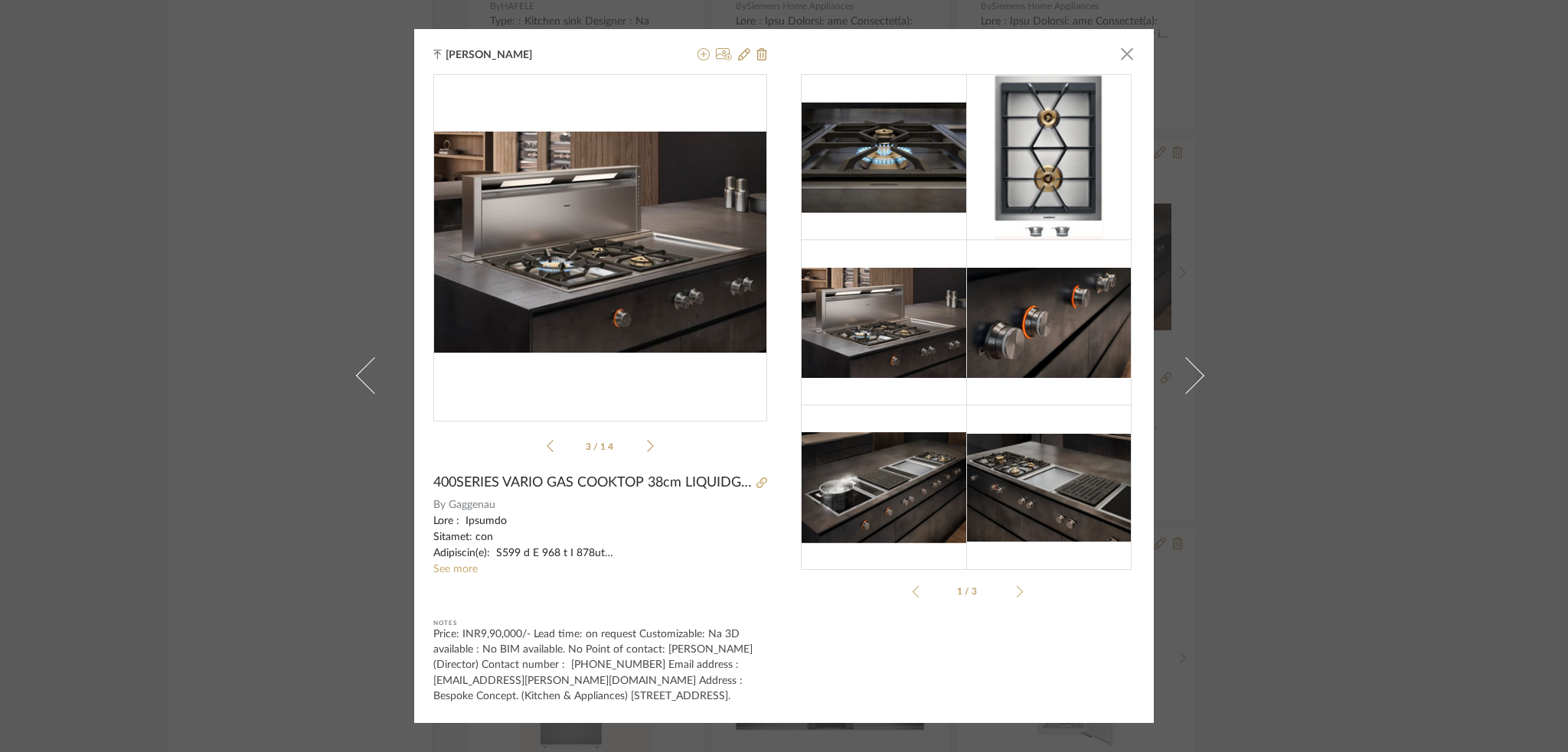
click at [647, 439] on icon at bounding box center [650, 445] width 7 height 14
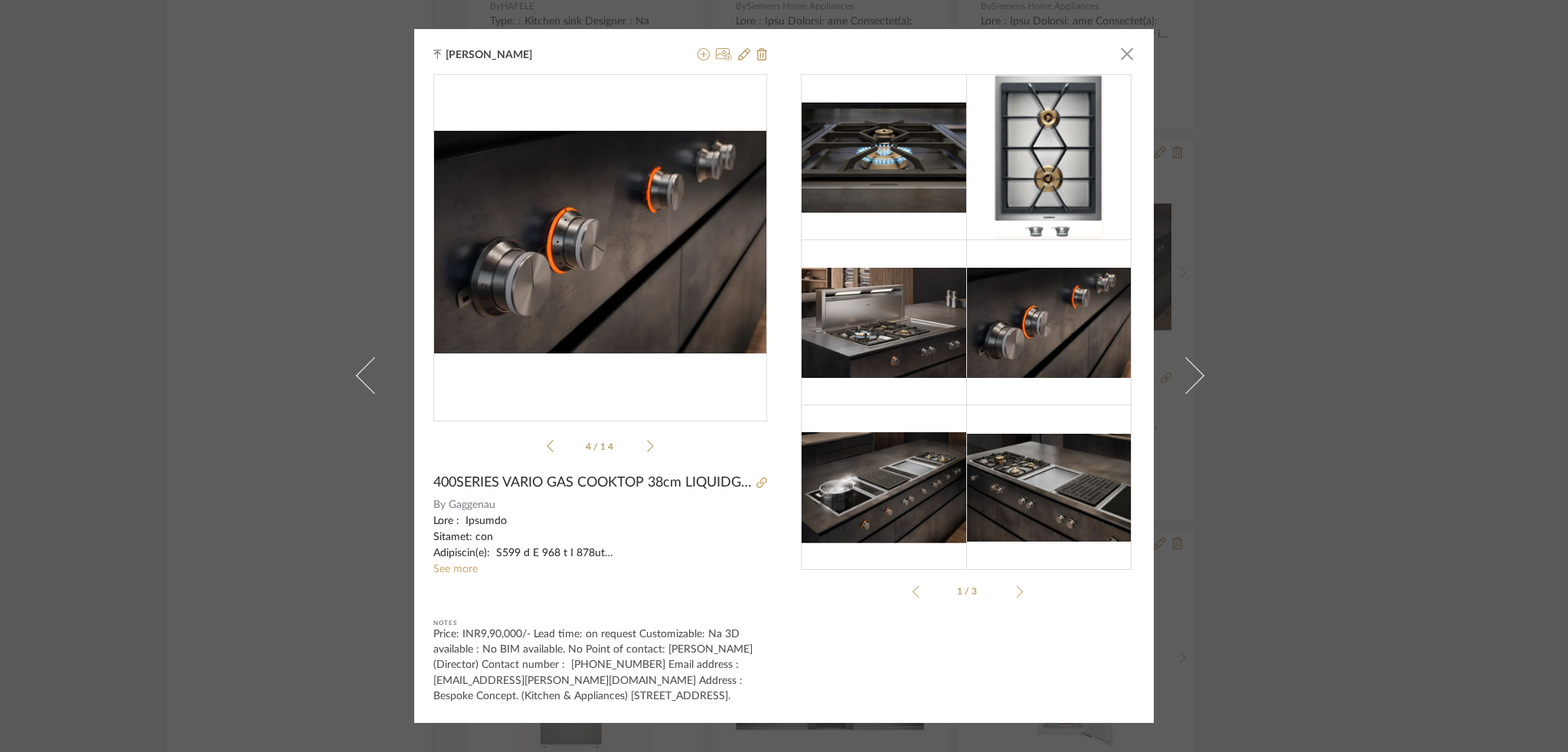
click at [647, 439] on icon at bounding box center [650, 445] width 7 height 14
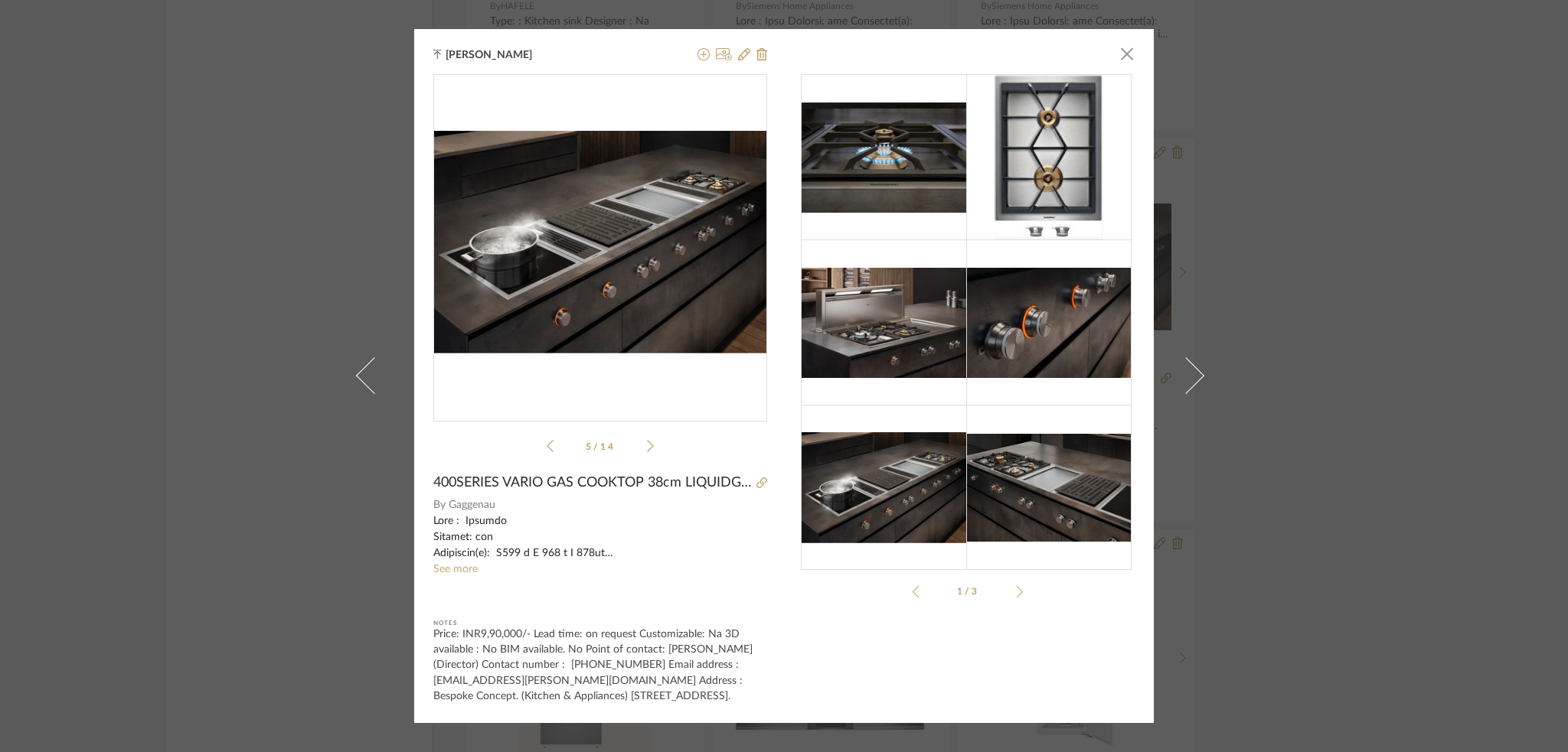
click at [647, 439] on icon at bounding box center [650, 445] width 7 height 14
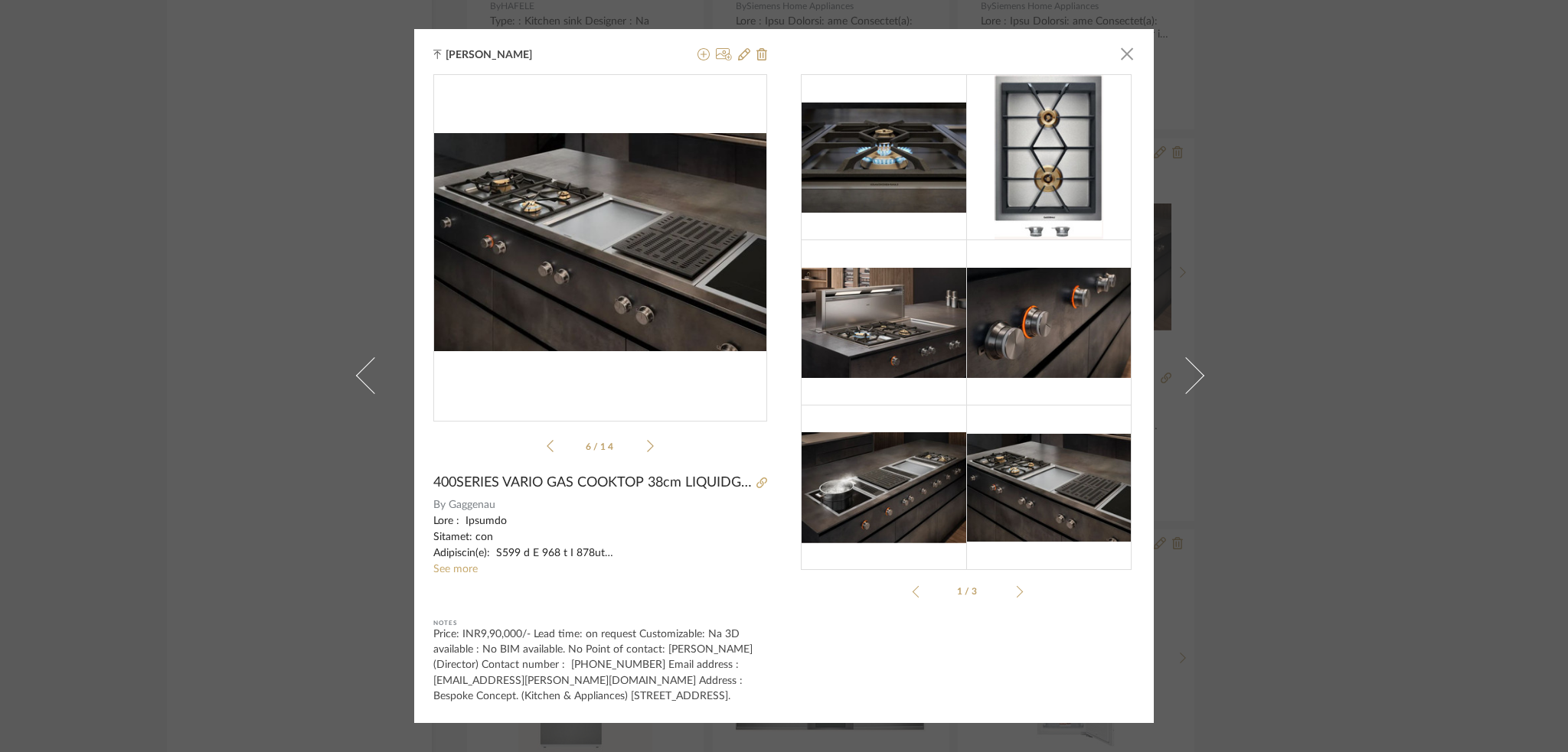
click at [637, 437] on li "6 / 14" at bounding box center [601, 446] width 94 height 18
click at [647, 442] on icon at bounding box center [650, 447] width 7 height 13
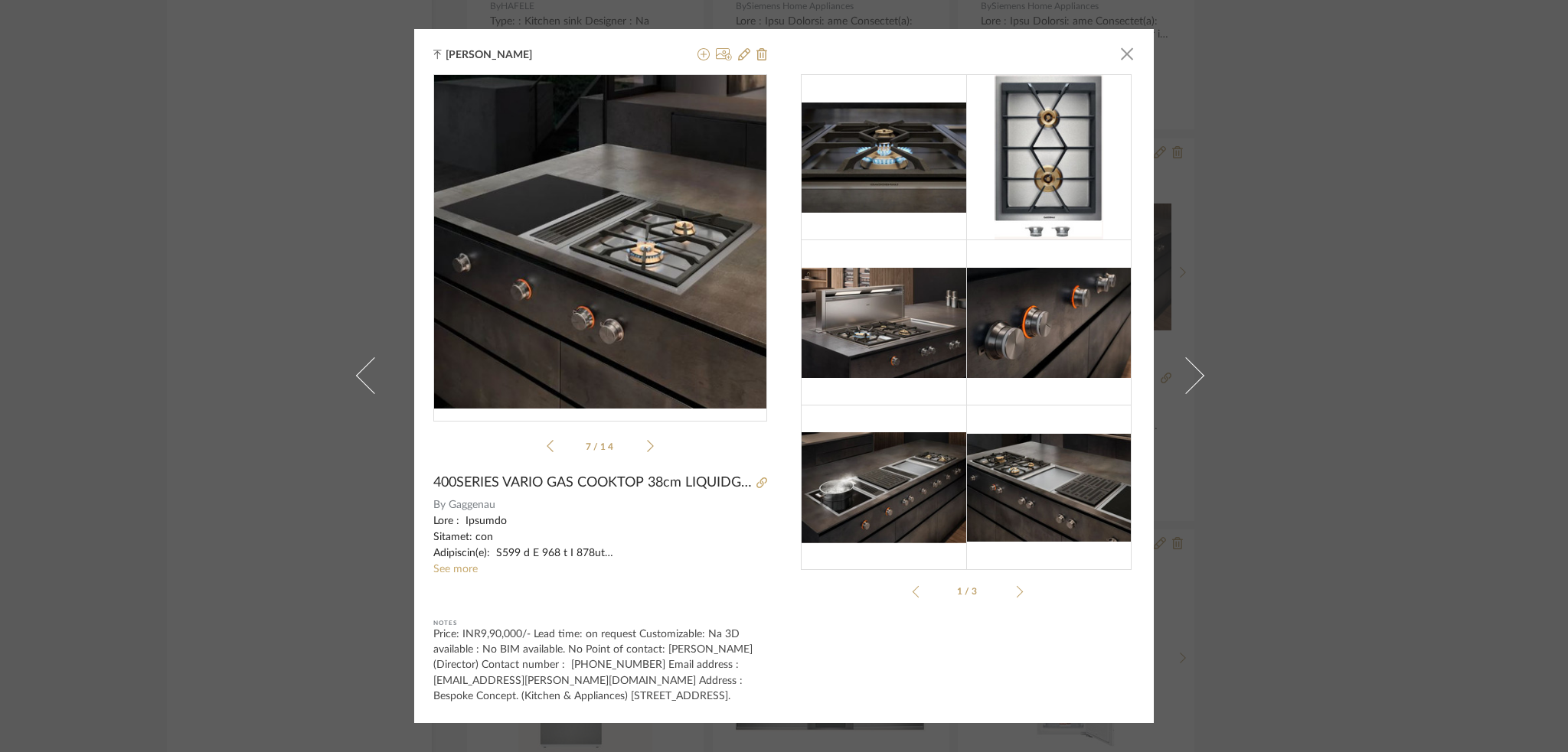
click at [647, 441] on icon at bounding box center [650, 447] width 7 height 13
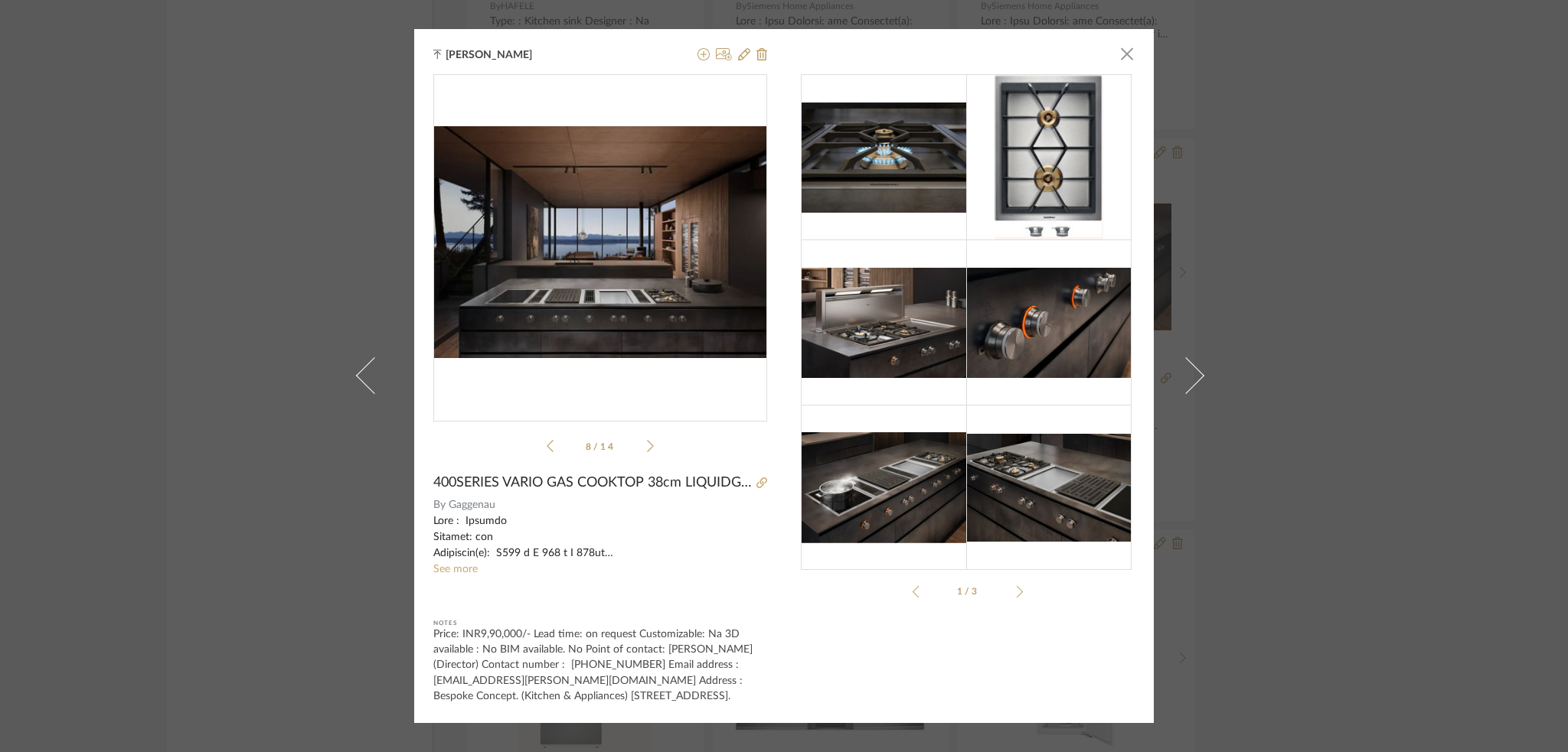
click at [647, 439] on icon at bounding box center [650, 445] width 7 height 14
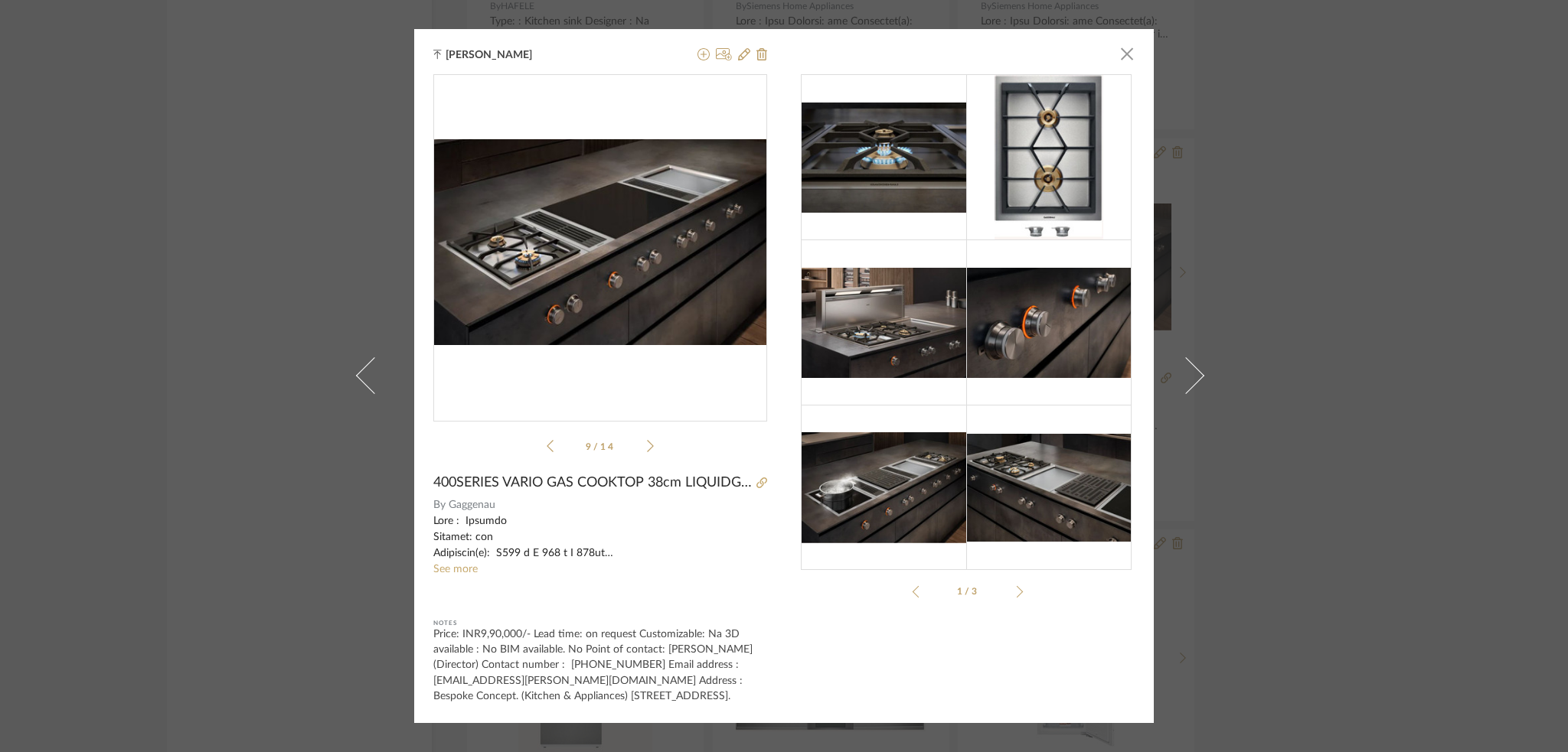
click at [647, 439] on icon at bounding box center [650, 445] width 7 height 14
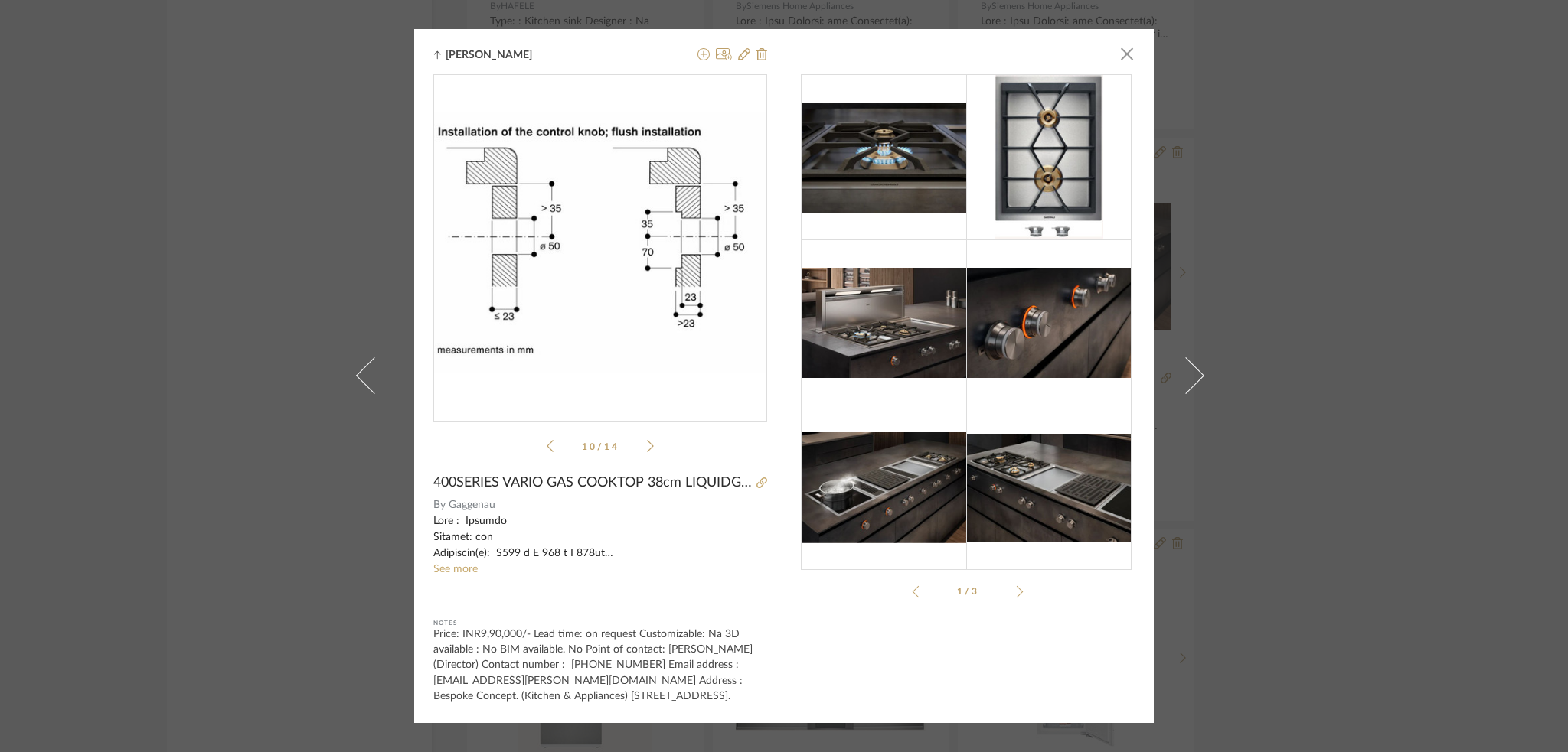
click at [647, 439] on icon at bounding box center [650, 445] width 7 height 14
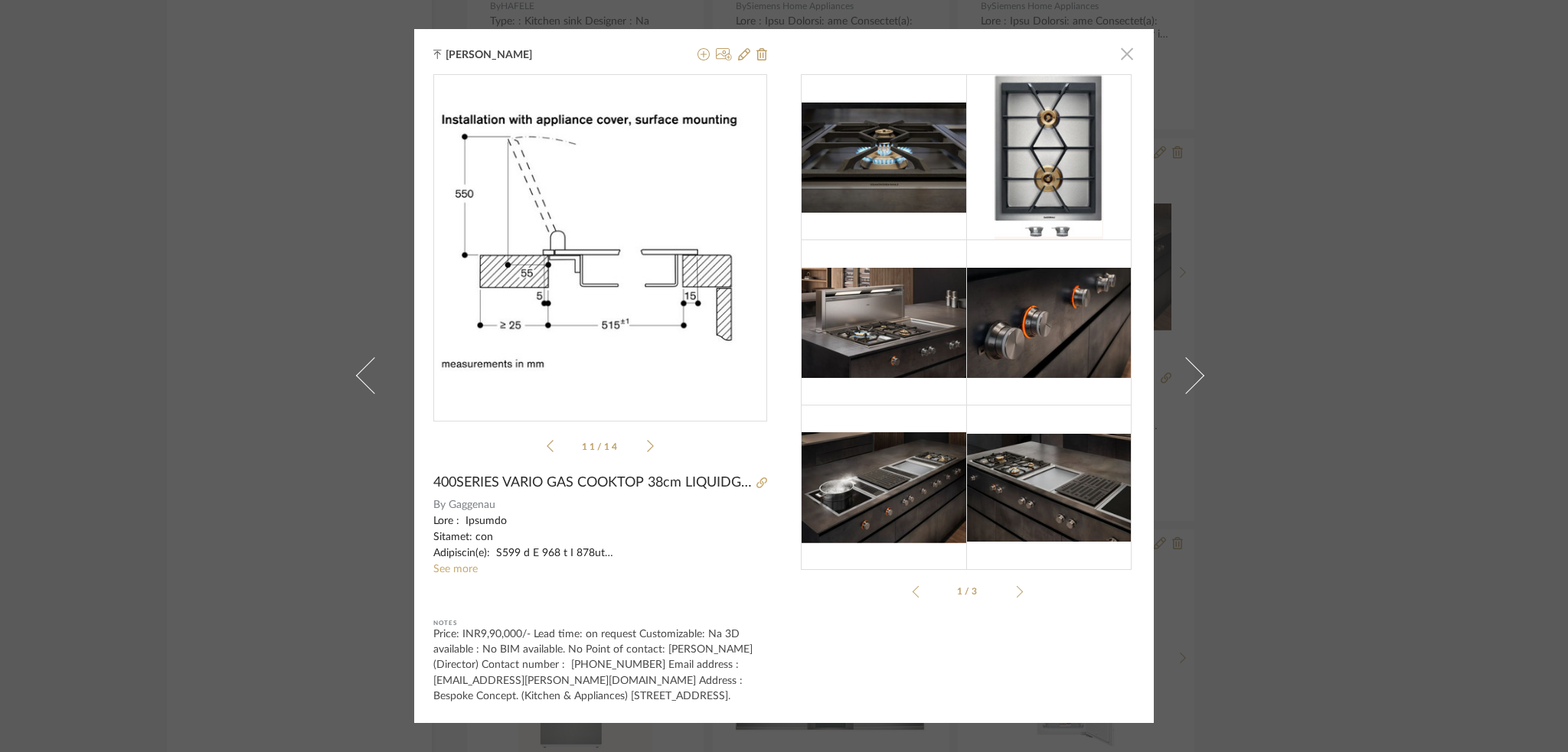
click at [1111, 57] on span "button" at bounding box center [1127, 53] width 31 height 31
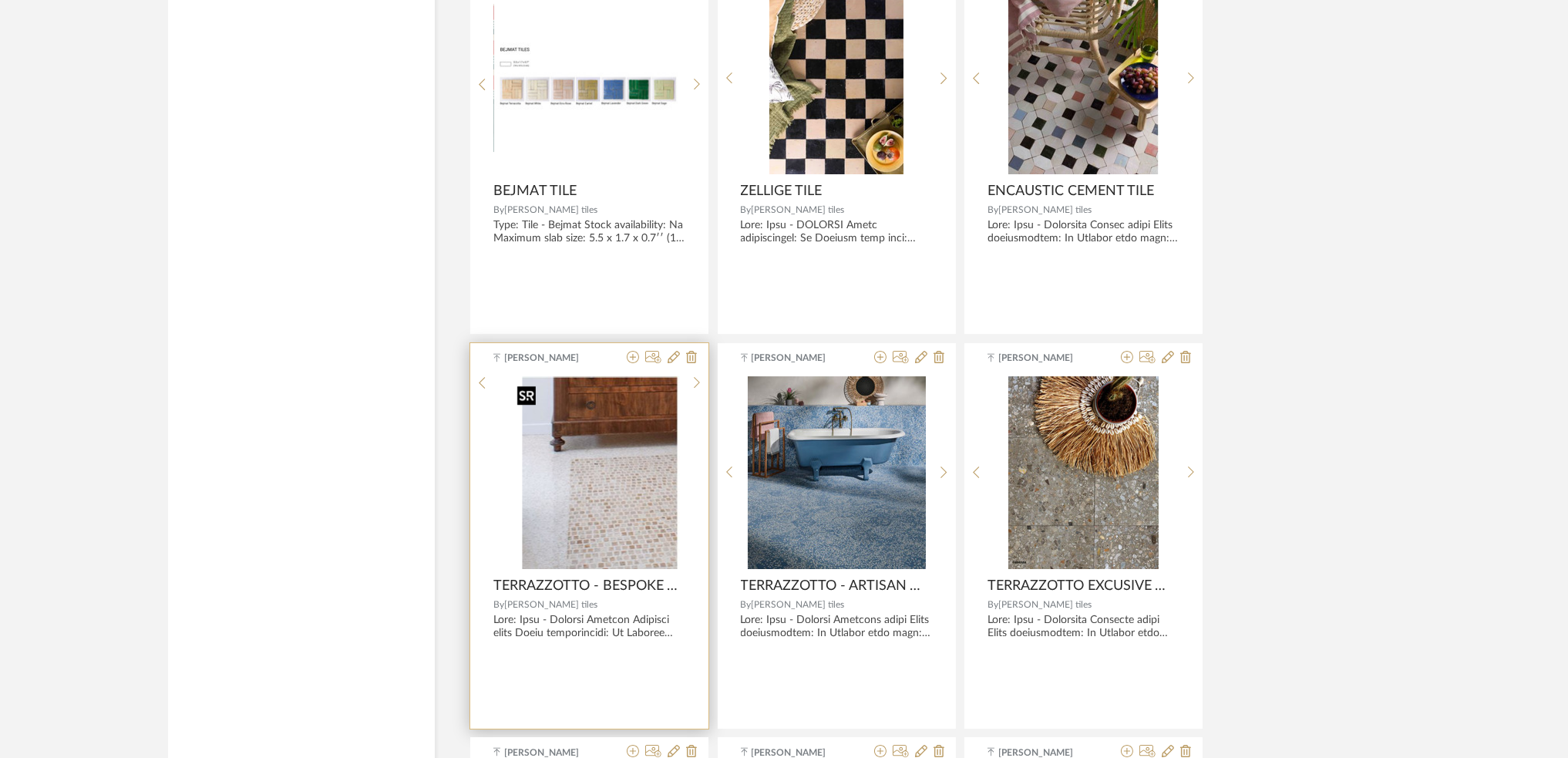
scroll to position [10772, 0]
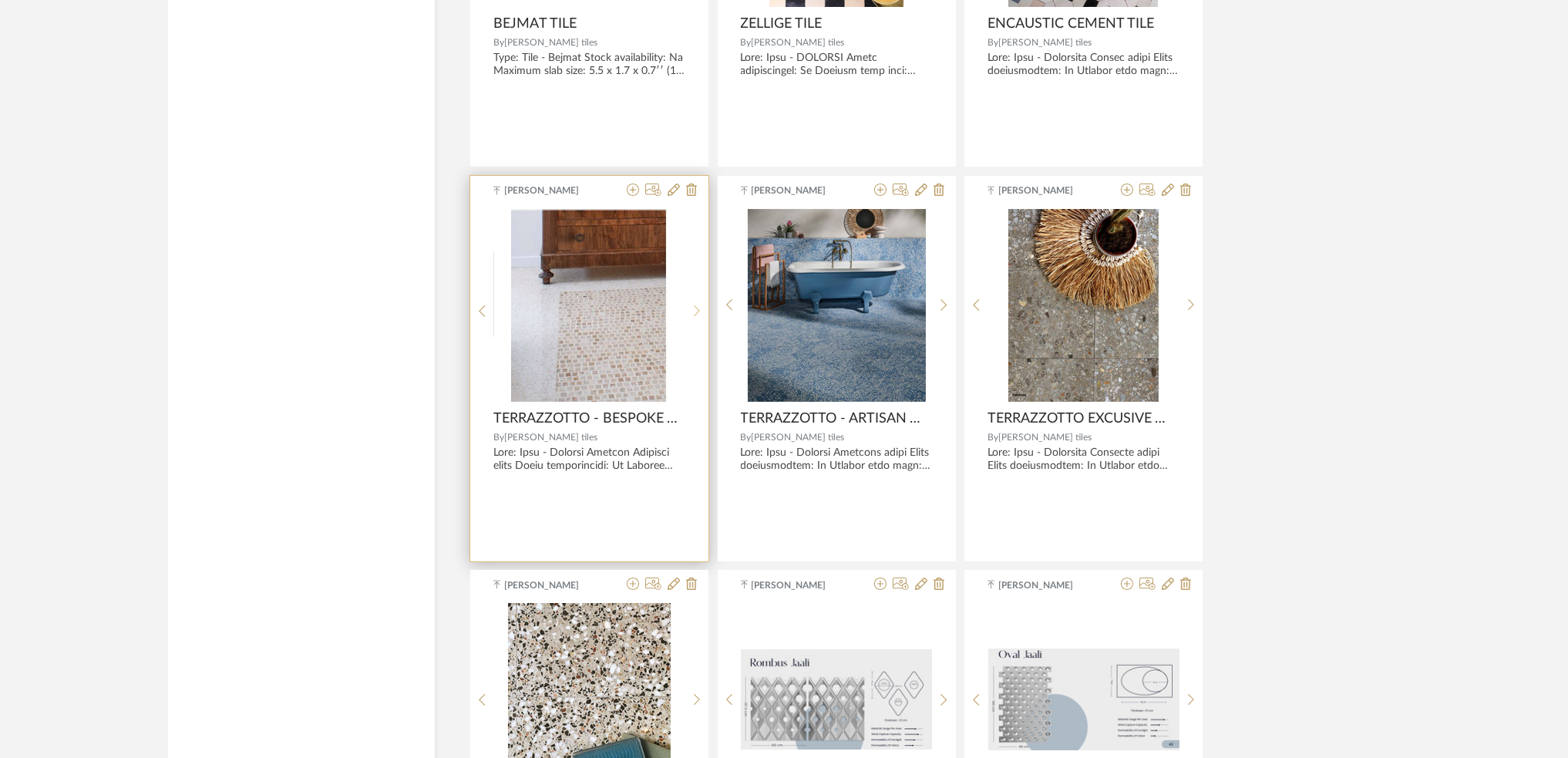
click at [686, 304] on div at bounding box center [698, 312] width 24 height 205
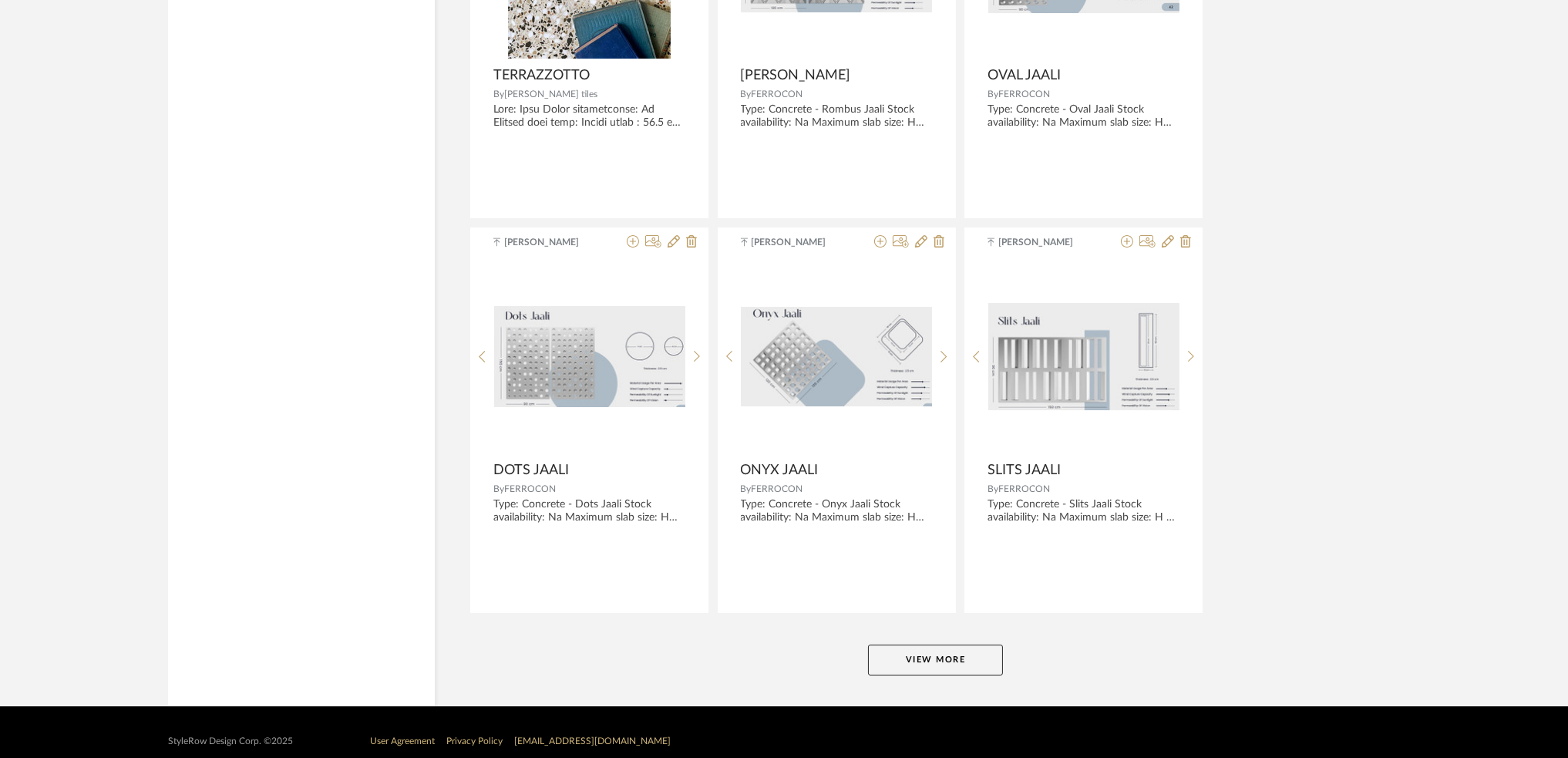
scroll to position [11531, 0]
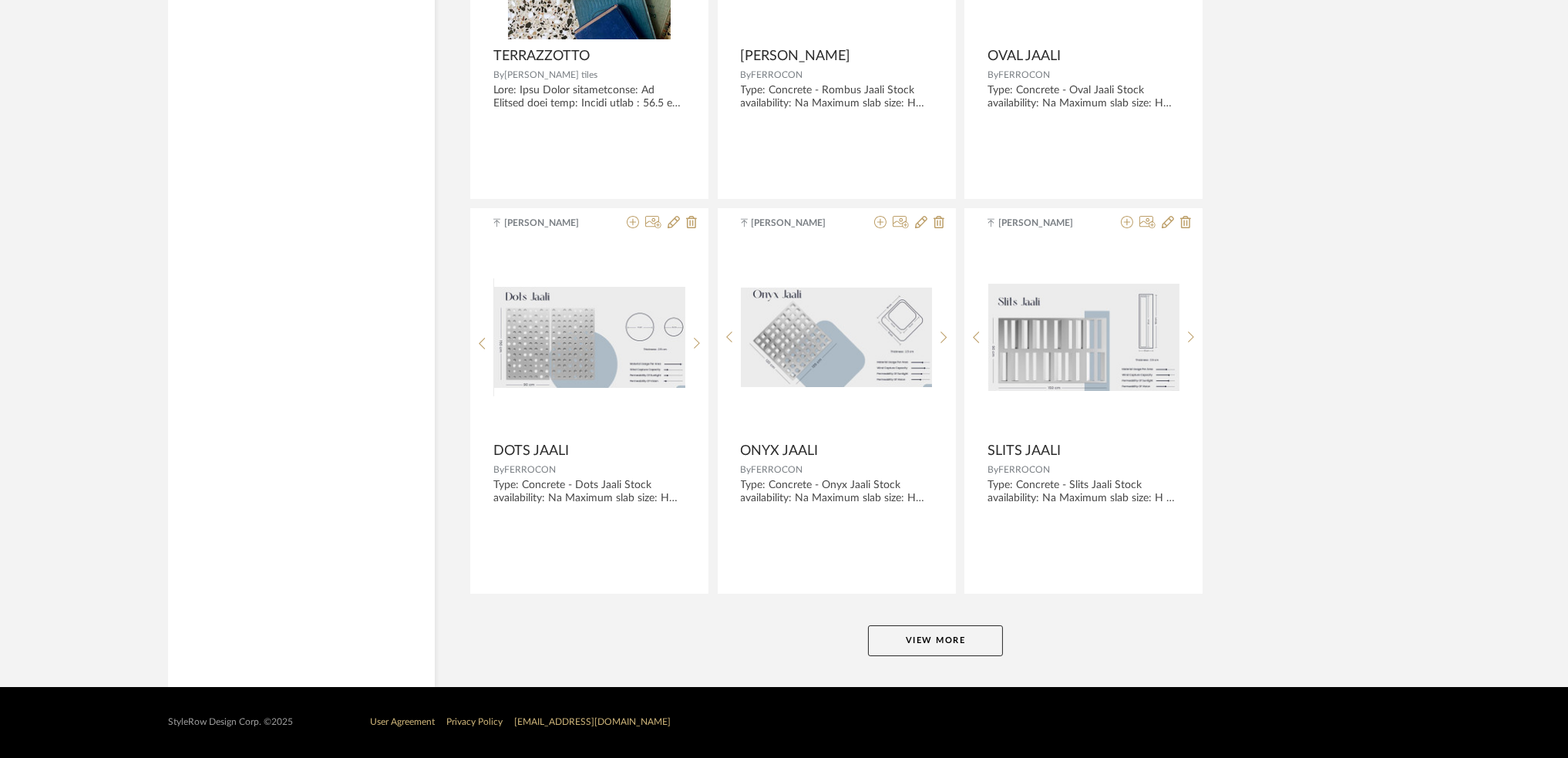
click at [910, 632] on button "View More" at bounding box center [936, 641] width 135 height 31
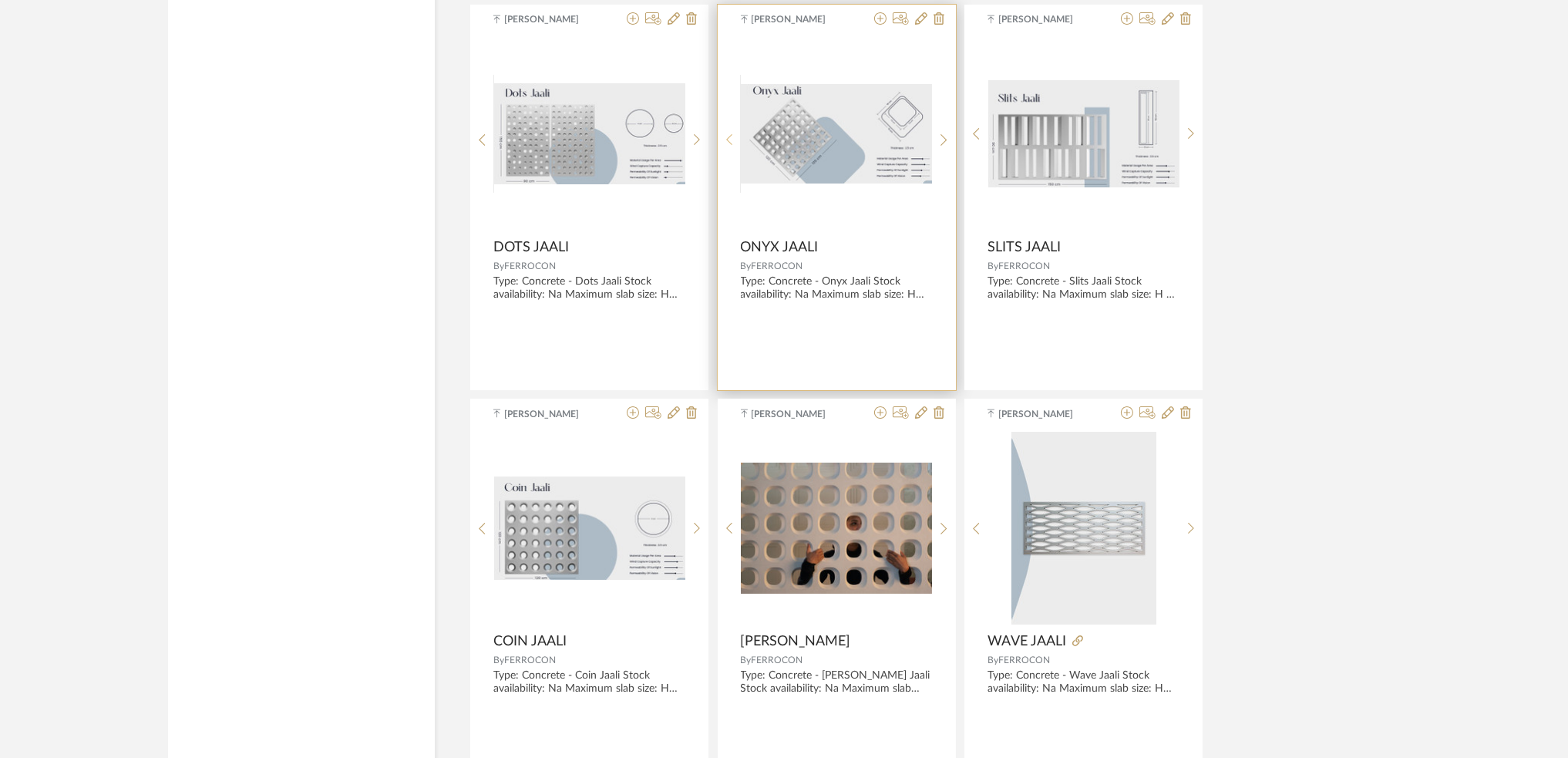
scroll to position [11736, 0]
